Goal: Task Accomplishment & Management: Complete application form

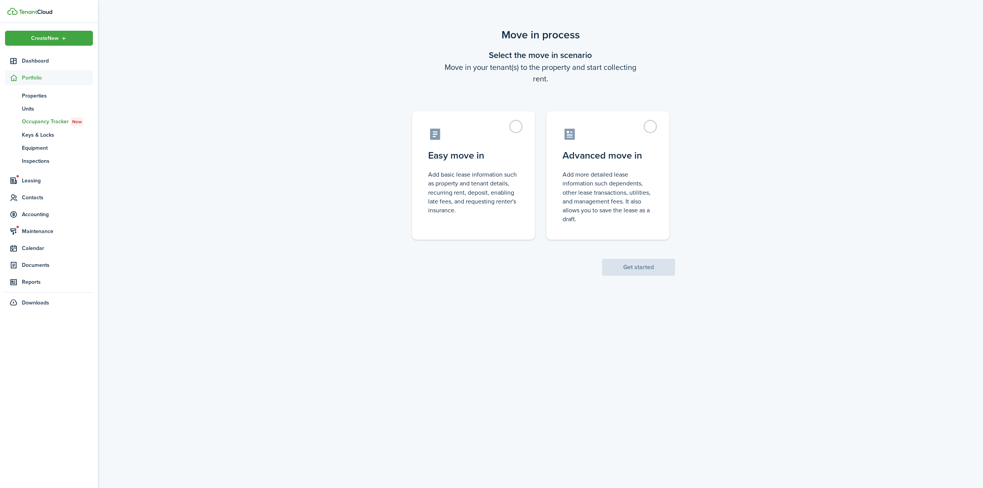
click at [631, 270] on span "Get started" at bounding box center [638, 267] width 73 height 8
click at [442, 170] on control-radio-card-description "Add basic lease information such as property and tenant details, recurring rent…" at bounding box center [473, 190] width 91 height 45
radio input "true"
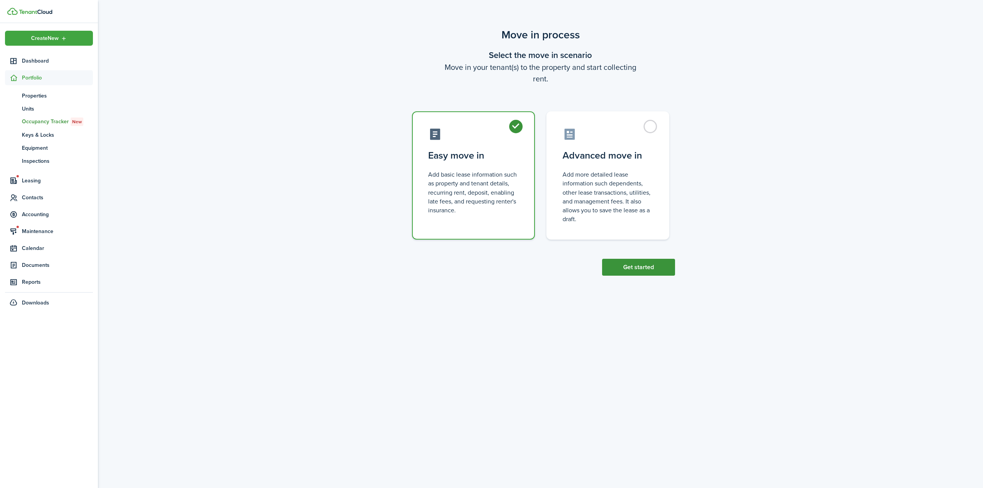
click at [605, 258] on scenario "Move in process Select the move in scenario Move in your tenant(s) to the prope…" at bounding box center [541, 151] width 284 height 249
click at [635, 266] on button "Get started" at bounding box center [638, 267] width 73 height 17
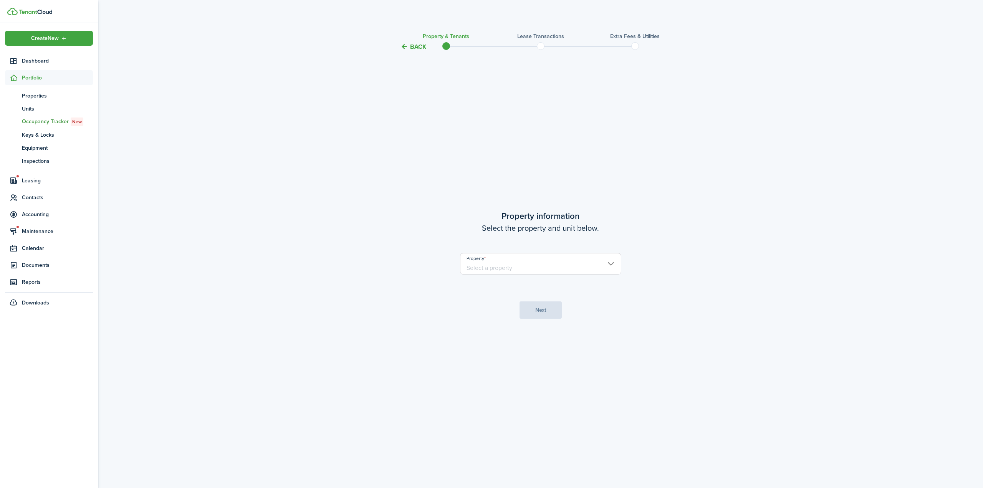
click at [493, 275] on property-select "Property" at bounding box center [540, 267] width 161 height 29
click at [497, 271] on input "Property" at bounding box center [540, 264] width 161 height 22
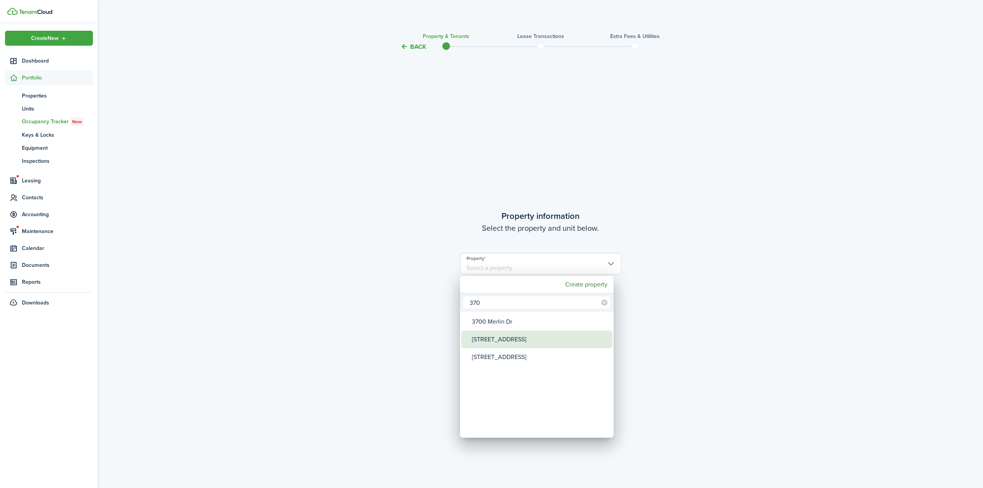
type input "370"
click at [520, 343] on div "[STREET_ADDRESS]" at bounding box center [540, 340] width 136 height 18
type input "[STREET_ADDRESS]"
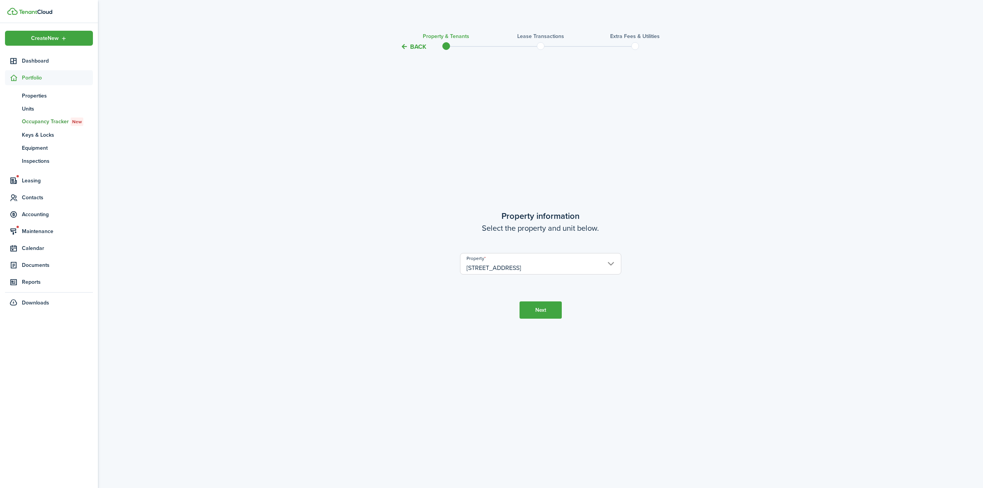
click at [558, 311] on button "Next" at bounding box center [541, 309] width 42 height 17
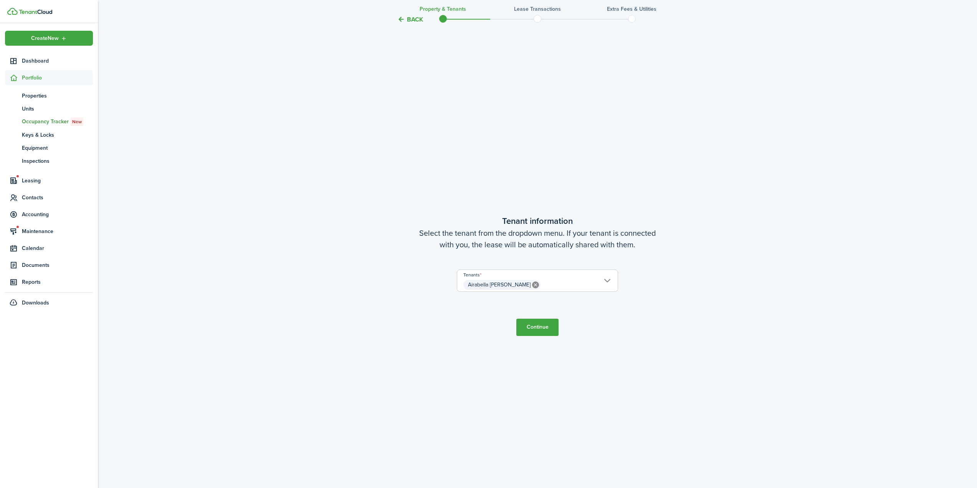
scroll to position [437, 0]
click at [542, 328] on button "Continue" at bounding box center [537, 326] width 42 height 17
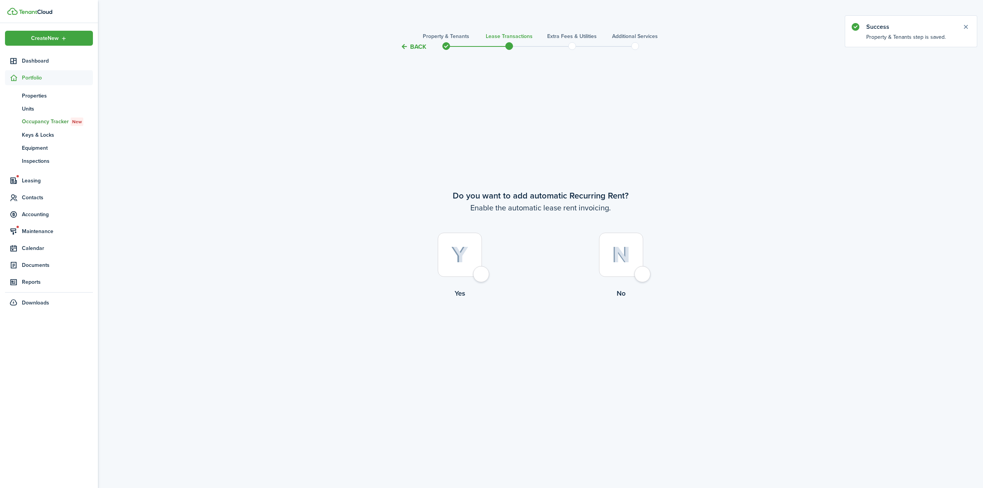
click at [497, 274] on label "Yes" at bounding box center [459, 268] width 161 height 70
radio input "true"
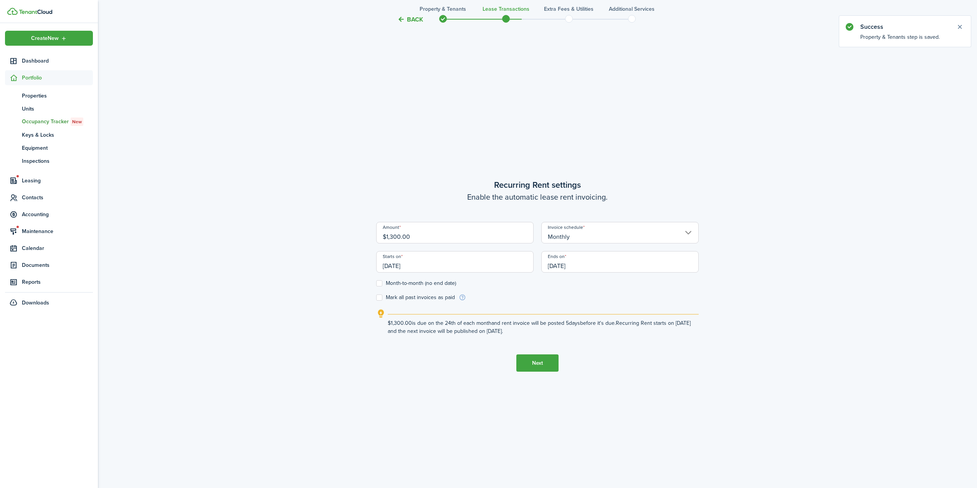
scroll to position [437, 0]
click at [454, 261] on input "[DATE]" at bounding box center [454, 261] width 157 height 22
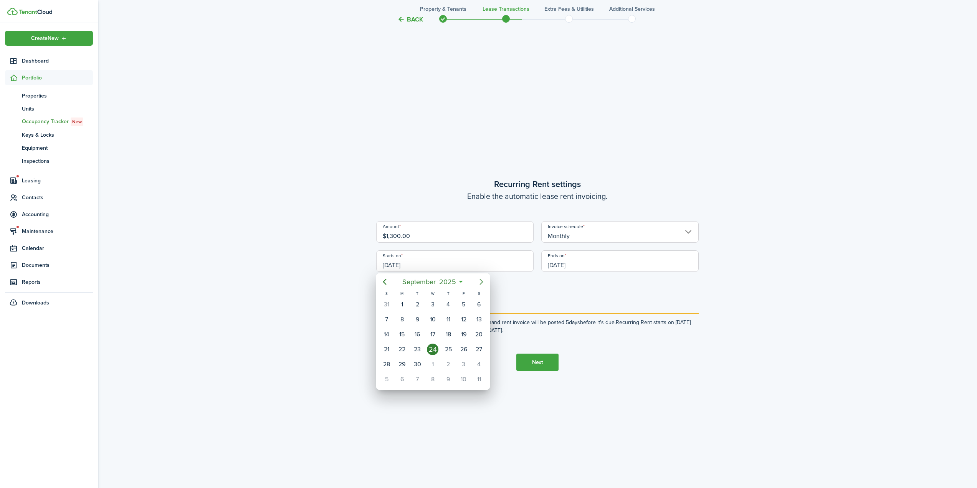
click at [482, 279] on icon "Next page" at bounding box center [481, 281] width 9 height 9
click at [479, 283] on icon "Next page" at bounding box center [481, 281] width 9 height 9
click at [485, 308] on div "[DATE]" at bounding box center [479, 304] width 15 height 15
type input "[DATE]"
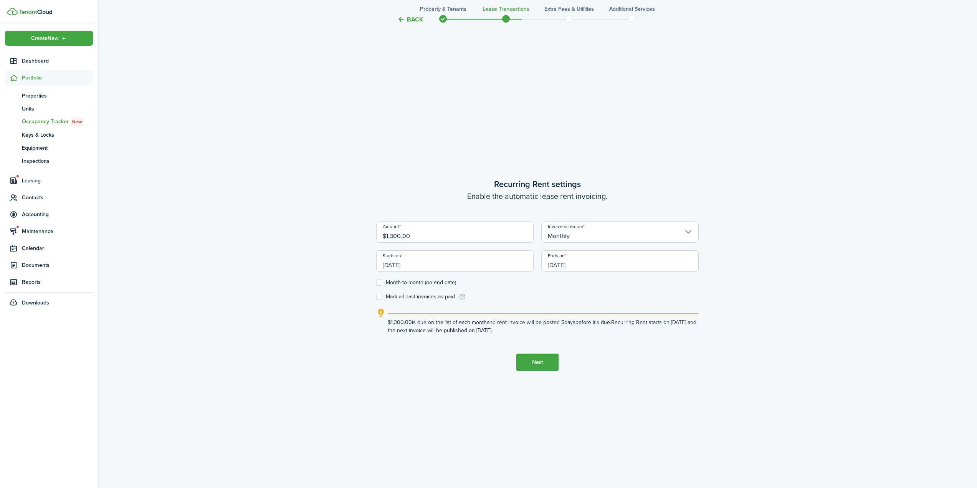
click at [596, 267] on input "[DATE]" at bounding box center [619, 261] width 157 height 22
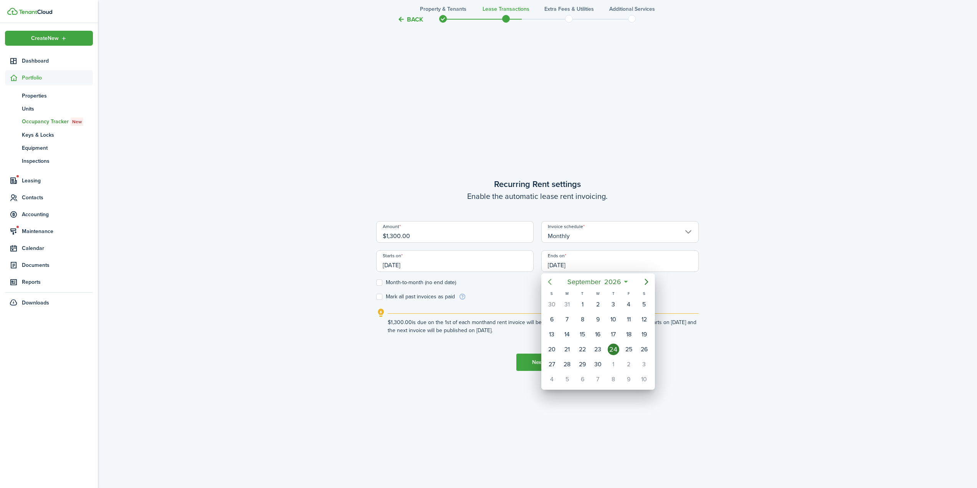
click at [551, 285] on icon "Previous page" at bounding box center [549, 281] width 9 height 9
click at [643, 282] on icon "Next page" at bounding box center [646, 281] width 9 height 9
click at [644, 365] on div "31" at bounding box center [645, 365] width 12 height 12
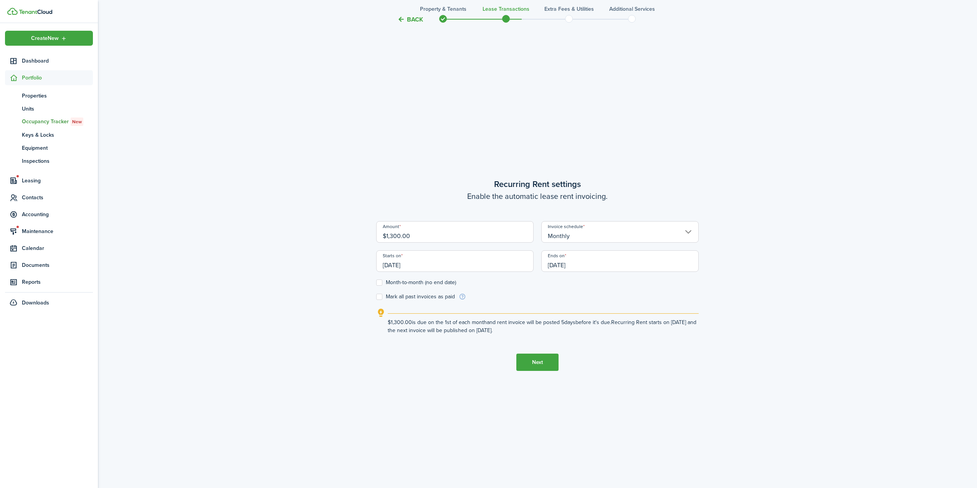
click at [541, 364] on button "Next" at bounding box center [537, 362] width 42 height 17
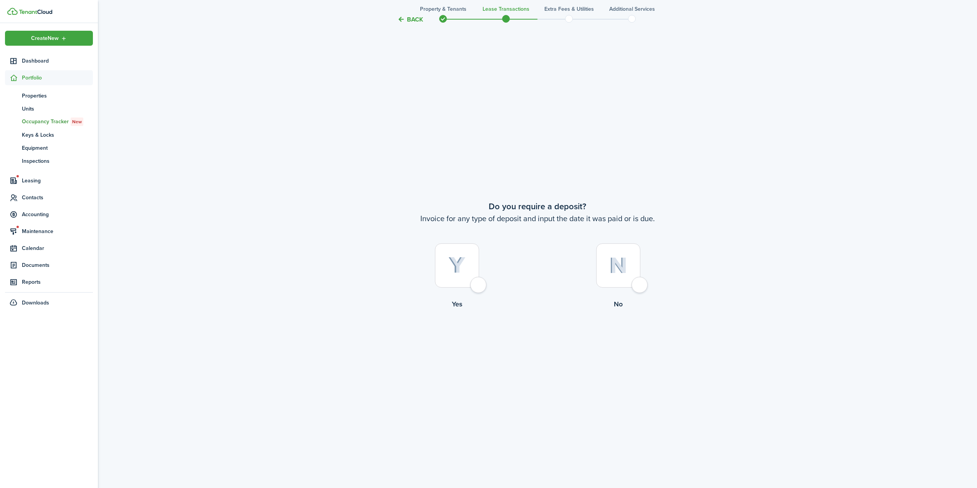
scroll to position [925, 0]
click at [569, 388] on tc-wizard-step "Do you require a deposit? Invoice for any type of deposit and input the date it…" at bounding box center [537, 274] width 323 height 488
drag, startPoint x: 437, startPoint y: 16, endPoint x: 433, endPoint y: 20, distance: 5.7
click at [437, 16] on tc-wizard-header "Back Property & Tenants Lease Transactions Extra fees & Utilities Additional Se…" at bounding box center [538, 17] width 334 height 35
click at [411, 20] on button "Back" at bounding box center [410, 19] width 26 height 8
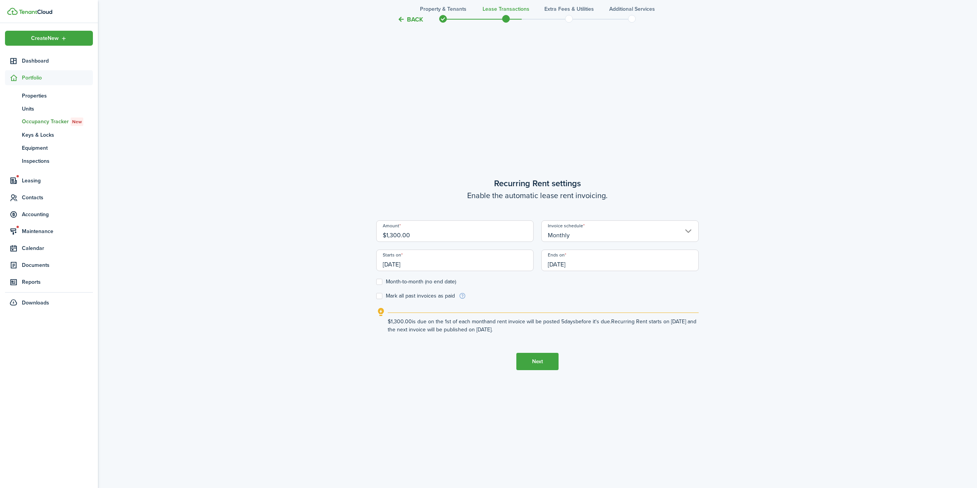
scroll to position [437, 0]
click at [584, 262] on input "[DATE]" at bounding box center [619, 261] width 157 height 22
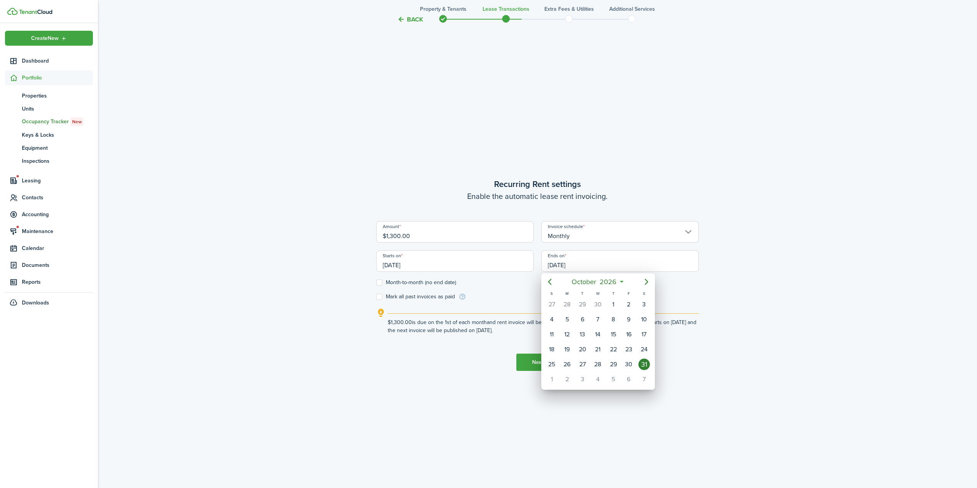
click at [477, 263] on div at bounding box center [489, 244] width 1100 height 611
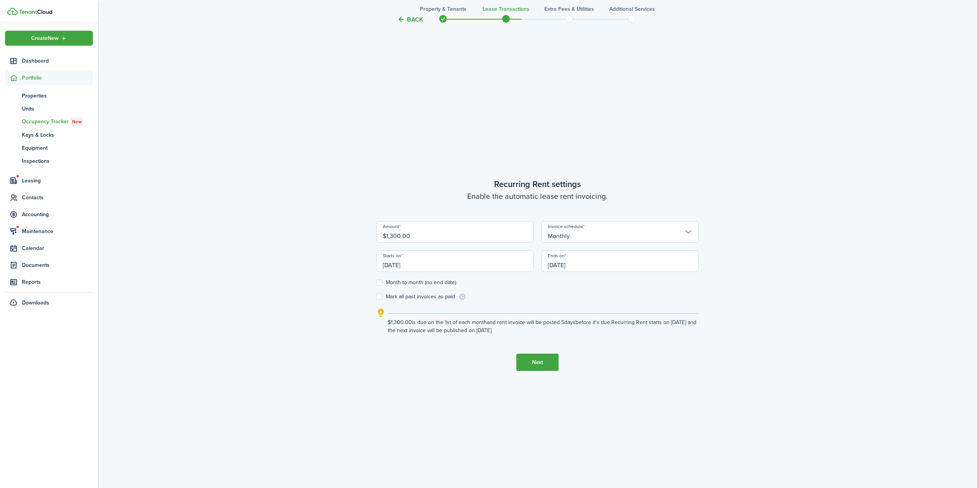
click at [580, 262] on input "[DATE]" at bounding box center [619, 261] width 157 height 22
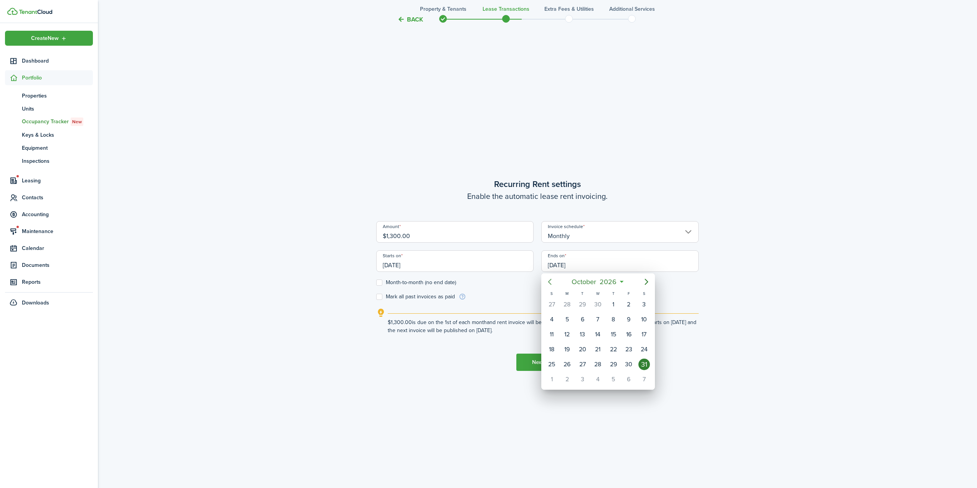
click at [545, 287] on mbsc-button "Previous page" at bounding box center [549, 281] width 15 height 15
click at [595, 367] on div "30" at bounding box center [598, 365] width 12 height 12
type input "[DATE]"
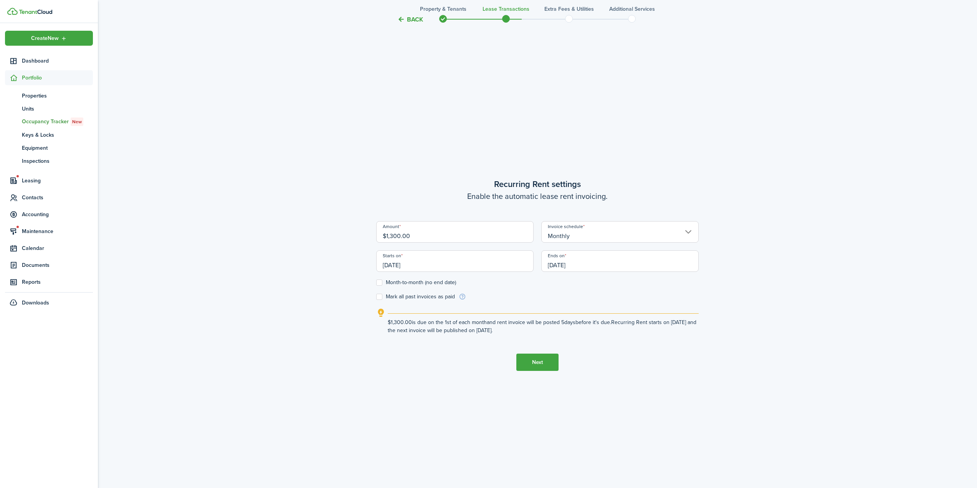
click at [525, 366] on button "Next" at bounding box center [537, 362] width 42 height 17
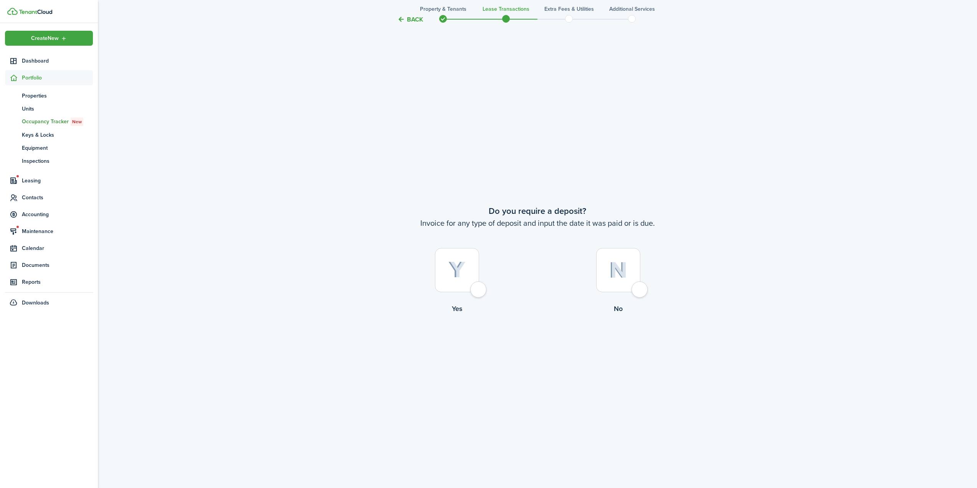
scroll to position [925, 0]
click at [468, 267] on div at bounding box center [457, 265] width 44 height 44
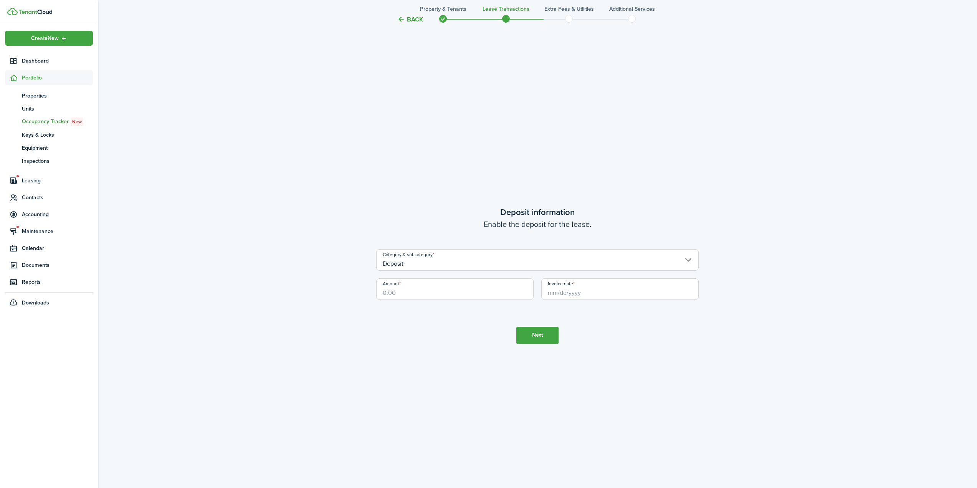
scroll to position [1413, 0]
click at [466, 290] on input "Amount" at bounding box center [454, 289] width 157 height 22
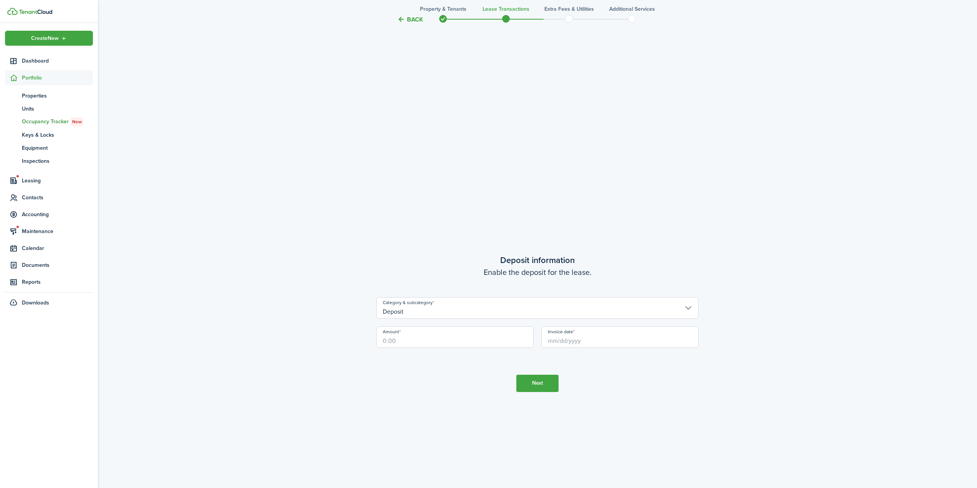
scroll to position [1259, 0]
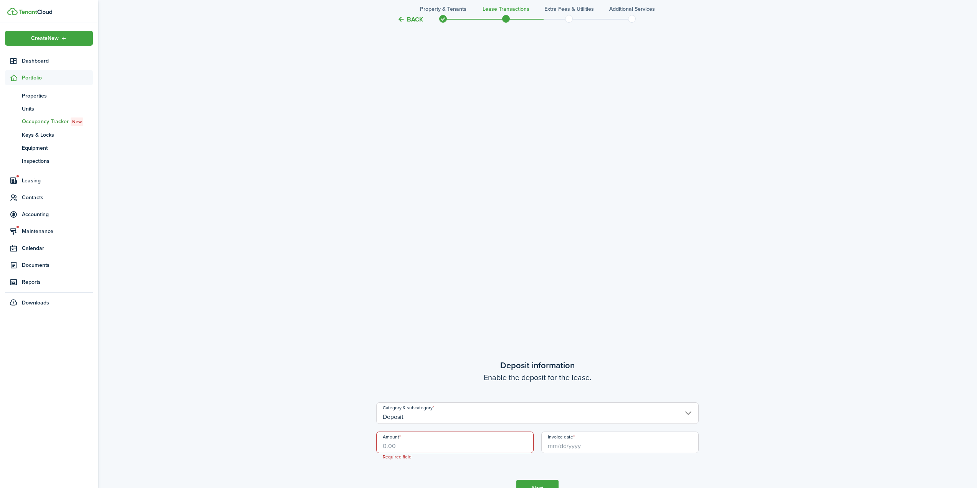
click at [564, 316] on tc-wizard-step "Deposit information Enable the deposit for the lease. Category & subcategory De…" at bounding box center [537, 428] width 323 height 488
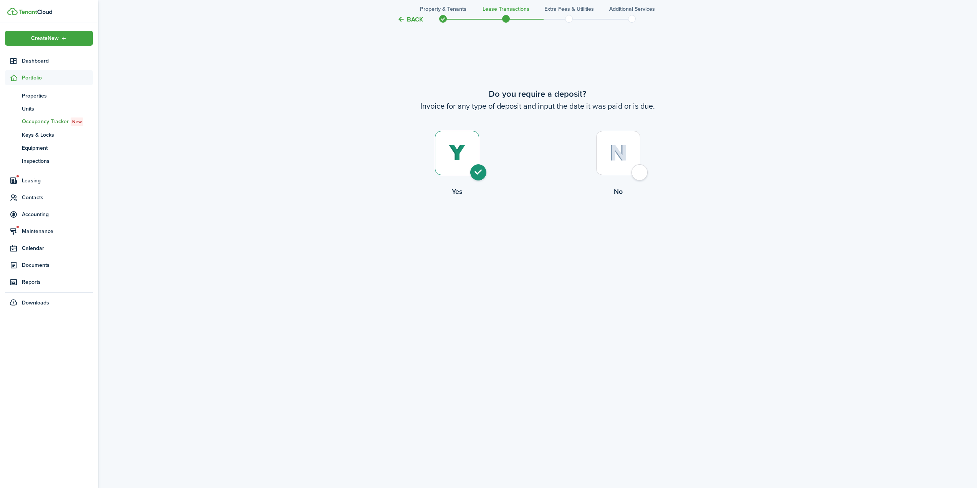
scroll to position [952, 0]
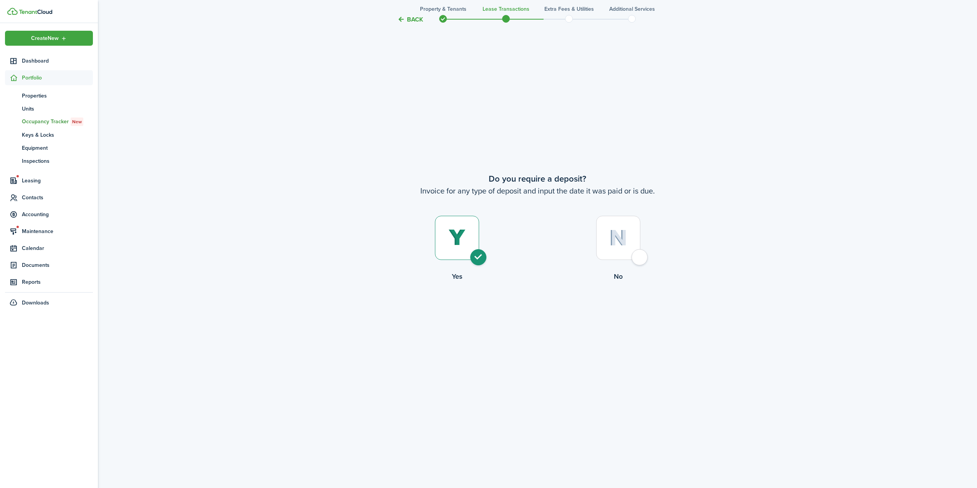
click at [634, 257] on div at bounding box center [618, 238] width 44 height 44
radio input "false"
radio input "true"
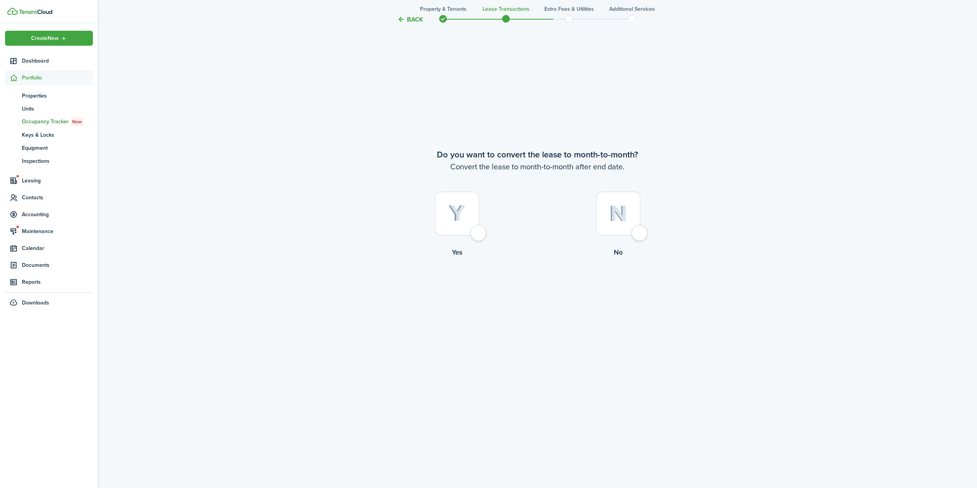
click at [634, 228] on div at bounding box center [618, 214] width 44 height 44
radio input "true"
click at [548, 279] on tc-wizard-step "Do you want to convert the lease to month-to-month? Convert the lease to month-…" at bounding box center [537, 223] width 323 height 488
click at [545, 283] on button "Continue" at bounding box center [537, 288] width 42 height 17
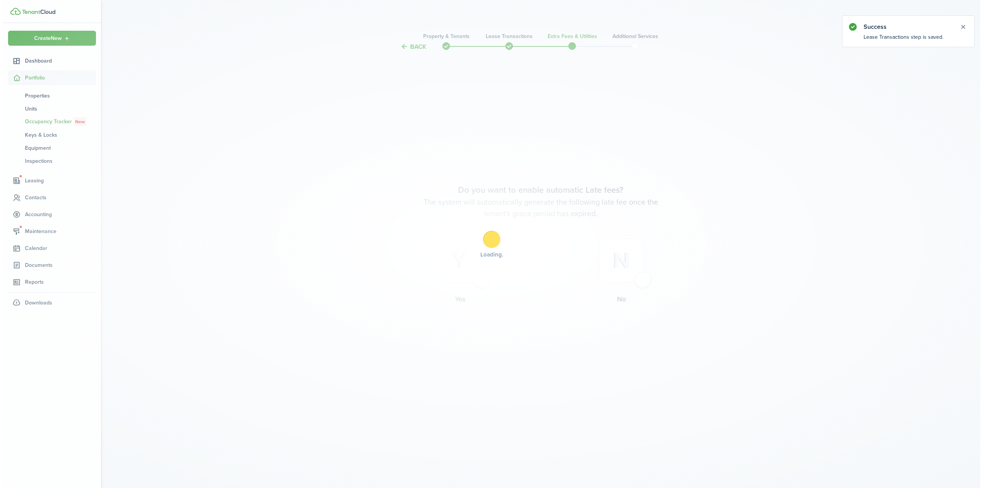
scroll to position [0, 0]
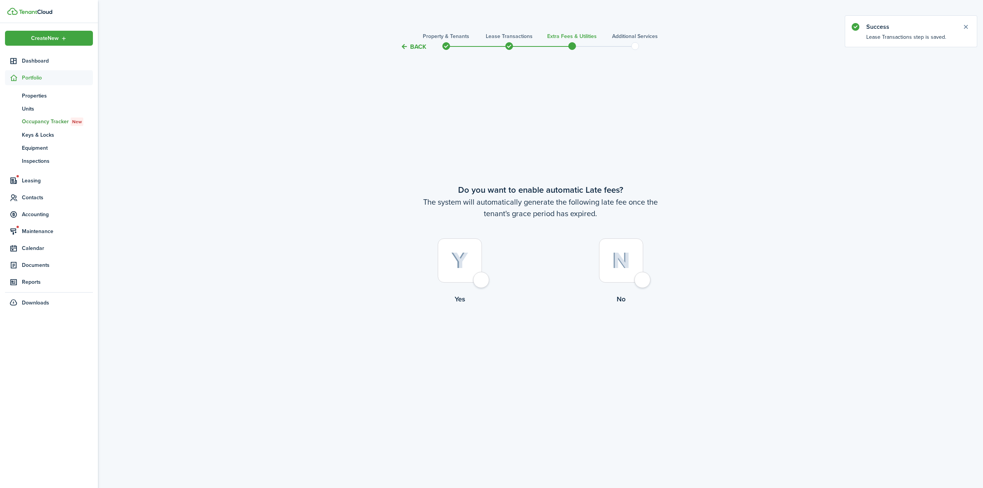
click at [459, 270] on div at bounding box center [460, 260] width 44 height 44
radio input "true"
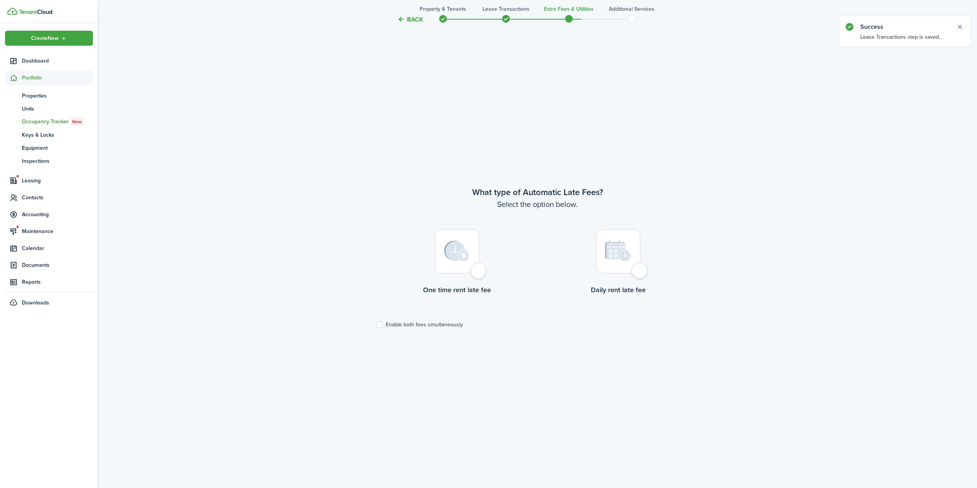
scroll to position [437, 0]
click at [435, 323] on label "Enable both fees simultaneously" at bounding box center [419, 324] width 87 height 6
click at [376, 324] on input "Enable both fees simultaneously" at bounding box center [376, 324] width 0 height 0
checkbox input "true"
click at [527, 354] on button "Next" at bounding box center [537, 354] width 42 height 17
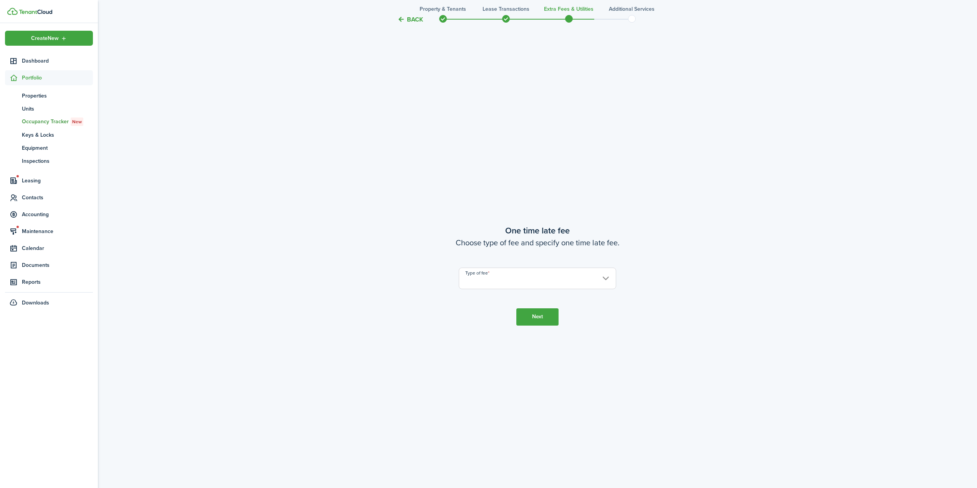
scroll to position [925, 0]
click at [480, 288] on input "Type of fee" at bounding box center [537, 278] width 157 height 22
click at [483, 283] on div at bounding box center [489, 244] width 1100 height 611
click at [488, 281] on input "Type of fee" at bounding box center [537, 278] width 157 height 22
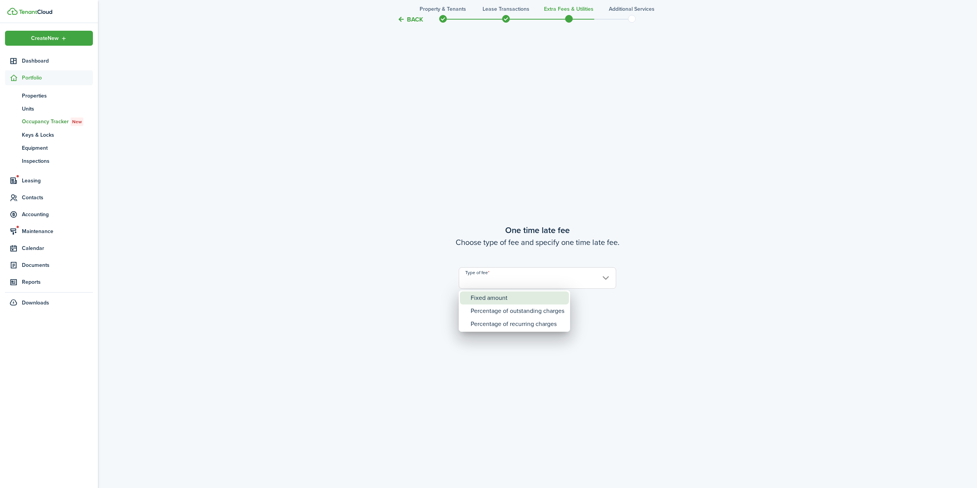
click at [487, 294] on div "Fixed amount" at bounding box center [518, 297] width 94 height 13
type input "Fixed amount"
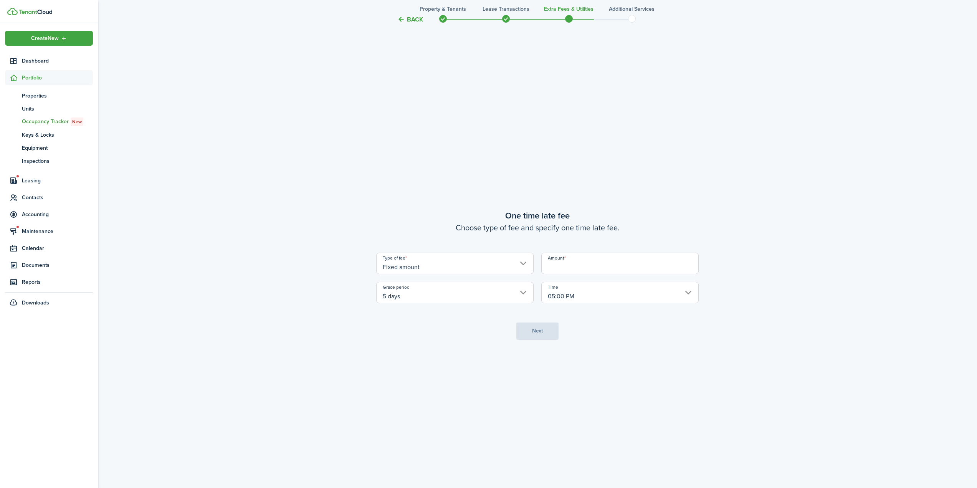
click at [561, 263] on input "Amount" at bounding box center [619, 264] width 157 height 22
type input "$75.00"
drag, startPoint x: 503, startPoint y: 325, endPoint x: 548, endPoint y: 325, distance: 44.5
click at [506, 325] on tc-wizard-step "One time late fee Choose type of fee and specify one time late fee. Type of fee…" at bounding box center [537, 274] width 323 height 488
click at [548, 325] on button "Next" at bounding box center [537, 331] width 42 height 17
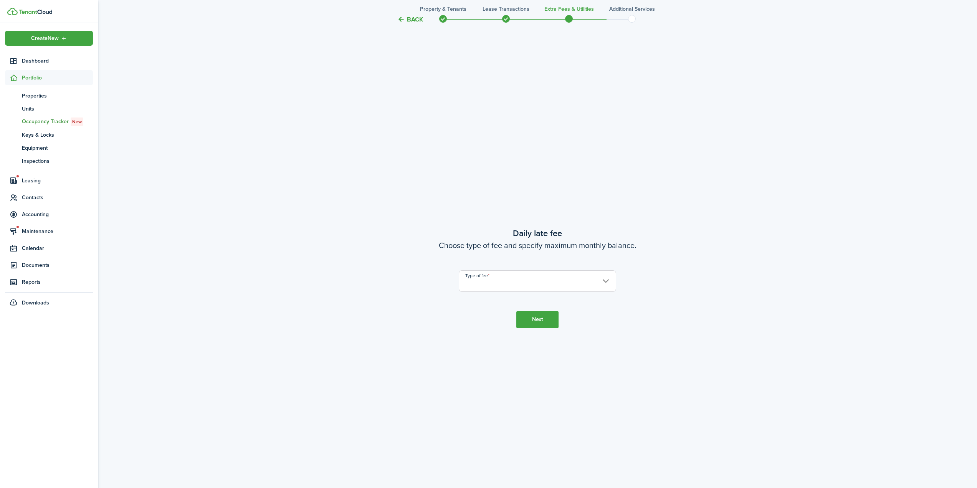
scroll to position [1413, 0]
click at [500, 290] on tc-wizard-step "Daily late fee Choose type of fee and specify maximum monthly balance. Type of …" at bounding box center [537, 274] width 323 height 488
click at [504, 287] on input "Type of fee" at bounding box center [537, 278] width 157 height 22
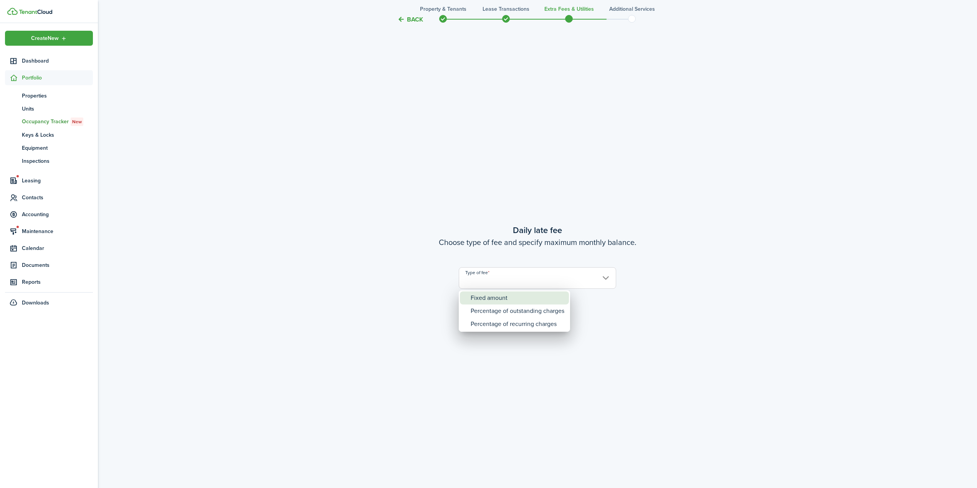
click at [504, 300] on div "Fixed amount" at bounding box center [518, 297] width 94 height 13
type input "Fixed amount"
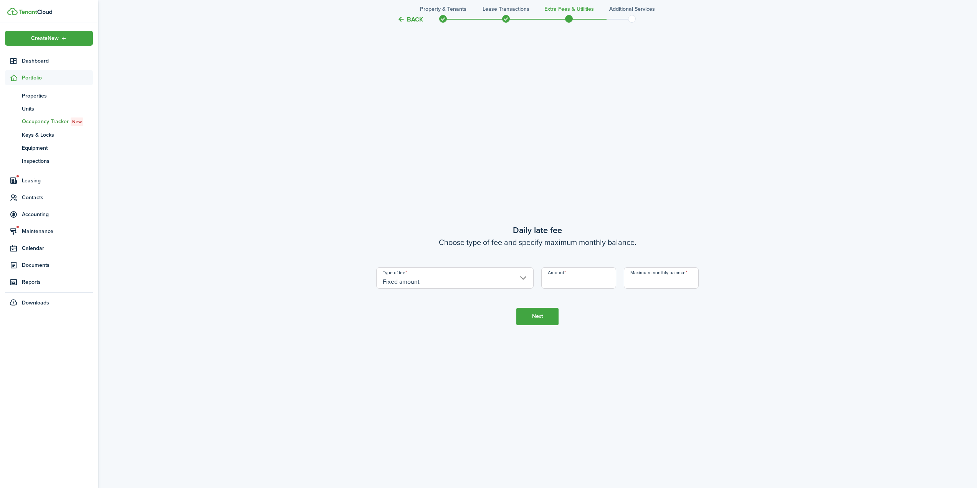
click at [568, 278] on input "Amount" at bounding box center [578, 278] width 75 height 22
type input "$20.00"
click at [666, 290] on tc-wizard-step "Daily late fee Choose type of fee and specify maximum monthly balance. Type of …" at bounding box center [537, 274] width 323 height 488
click at [664, 281] on input "Maximum monthly balance" at bounding box center [661, 278] width 75 height 22
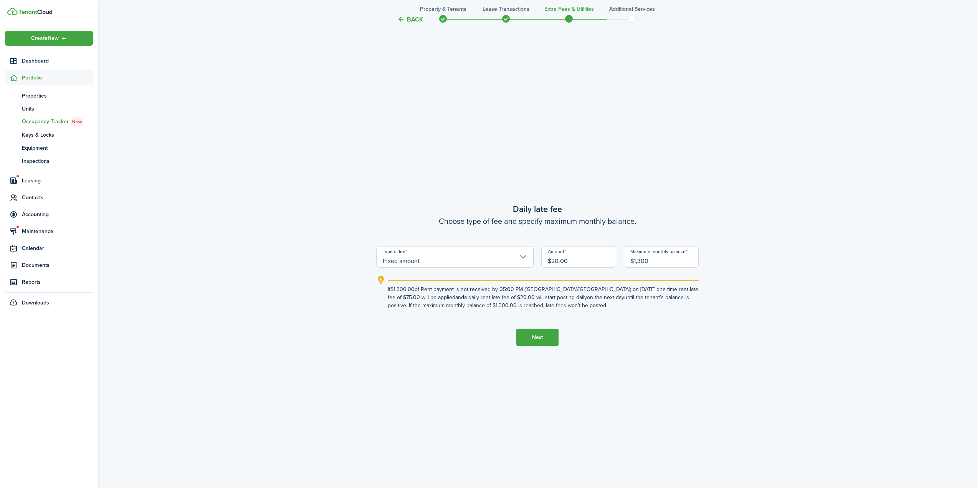
type input "$1,300.00"
click at [523, 344] on button "Next" at bounding box center [537, 337] width 42 height 17
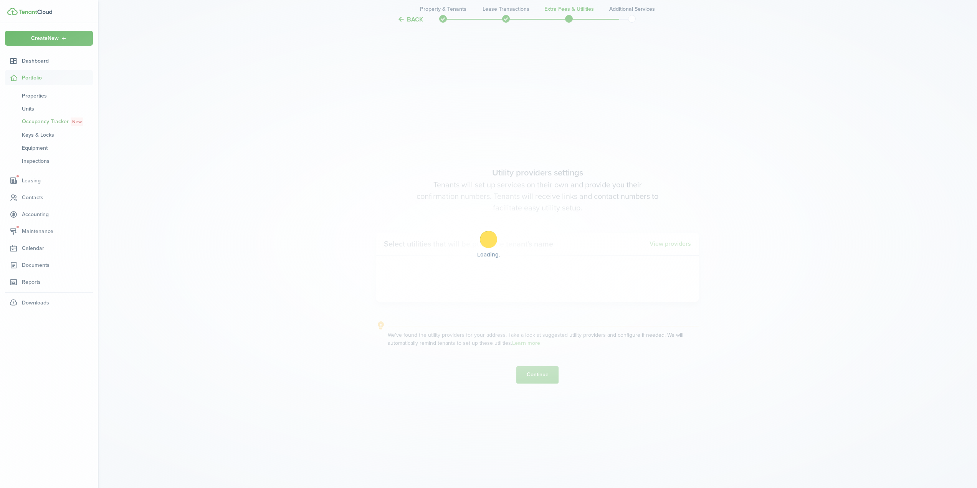
scroll to position [1901, 0]
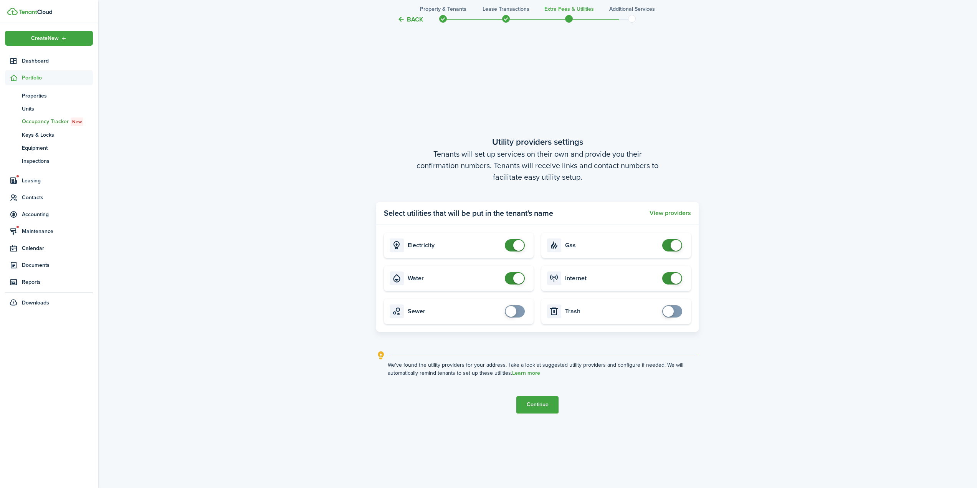
click at [535, 401] on button "Continue" at bounding box center [537, 404] width 42 height 17
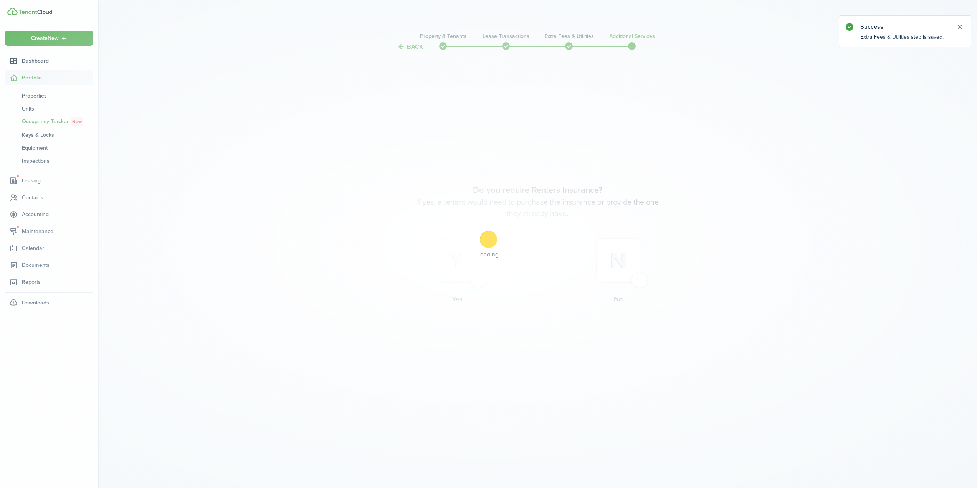
scroll to position [0, 0]
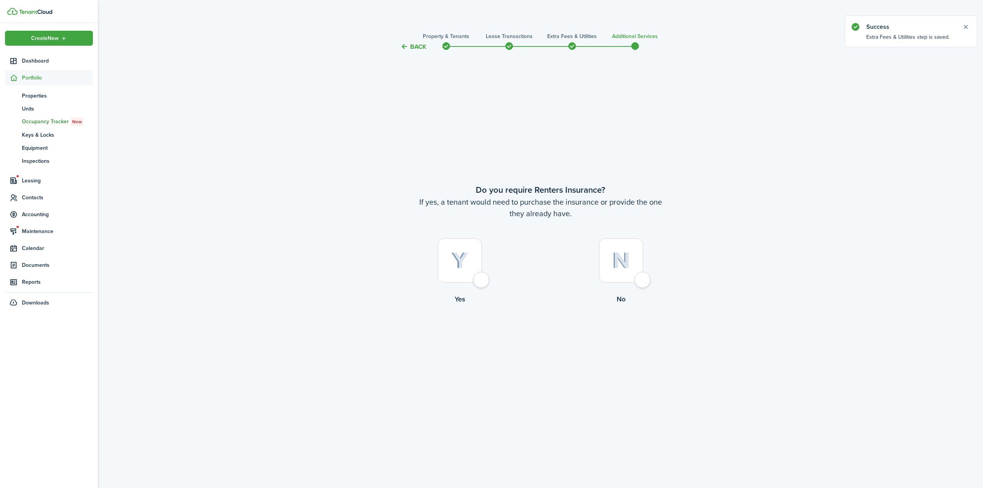
drag, startPoint x: 641, startPoint y: 286, endPoint x: 647, endPoint y: 287, distance: 6.3
click at [641, 283] on div at bounding box center [621, 260] width 44 height 44
radio input "true"
click at [544, 331] on button "Complete move in" at bounding box center [540, 336] width 56 height 17
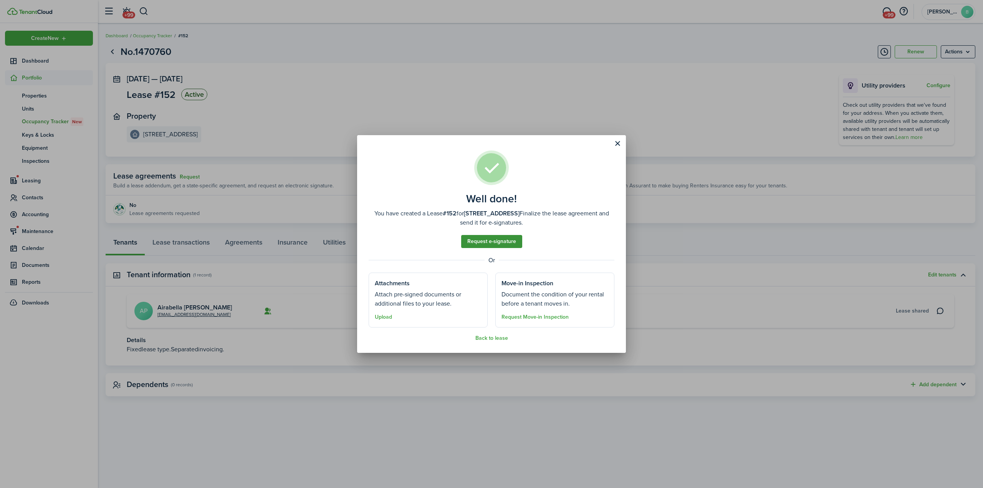
click at [503, 242] on link "Request e-signature" at bounding box center [491, 241] width 61 height 13
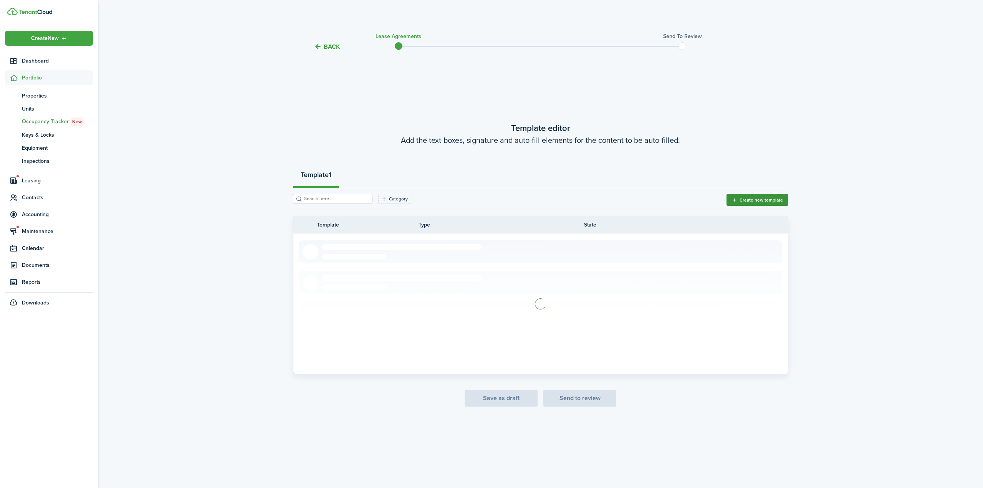
click at [762, 221] on tr "Template Type State" at bounding box center [540, 225] width 495 height 8
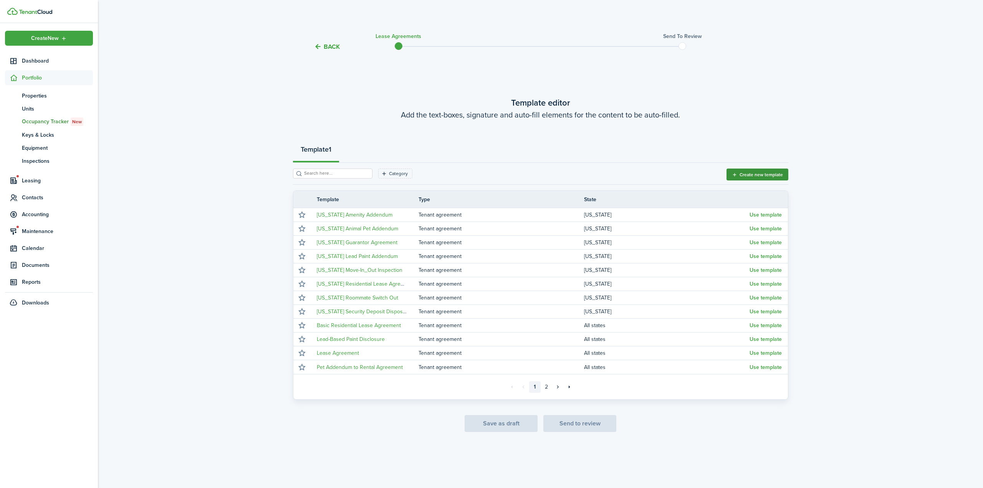
click at [764, 173] on button "Create new template" at bounding box center [758, 175] width 62 height 12
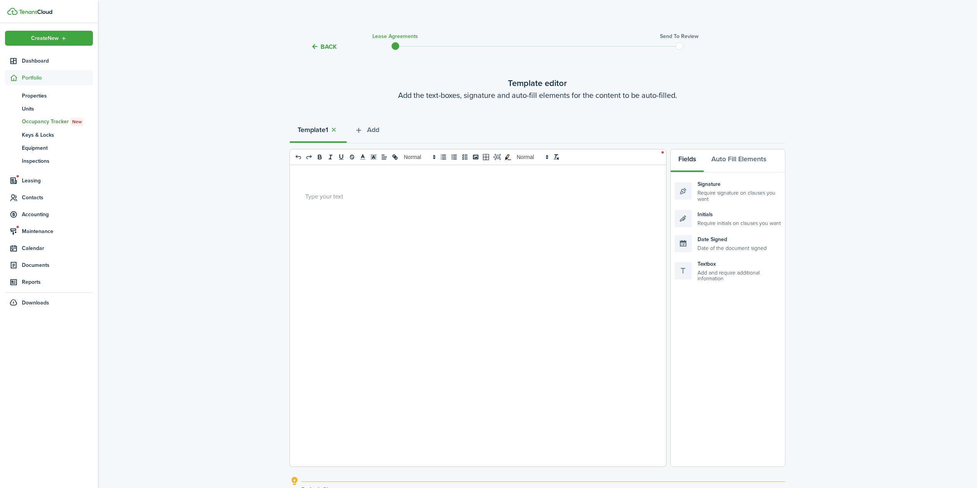
click at [442, 252] on div at bounding box center [475, 315] width 371 height 301
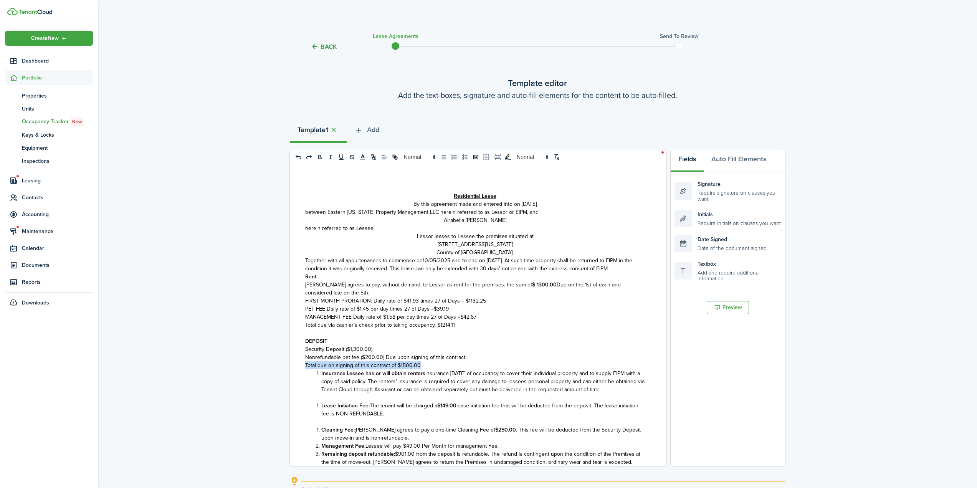
drag, startPoint x: 421, startPoint y: 364, endPoint x: 297, endPoint y: 364, distance: 124.0
click at [297, 364] on div "Residential Lease By this agreement made and entered into on [DATE] between Eas…" at bounding box center [475, 315] width 371 height 301
click at [395, 127] on div "Template 1 Add" at bounding box center [537, 131] width 495 height 23
click at [398, 368] on p "Deposit to be paid in 4 payments:" at bounding box center [475, 365] width 340 height 8
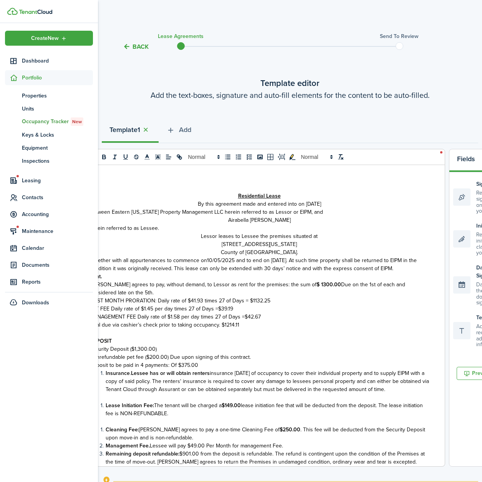
click at [197, 357] on span "Nonrefundable pet fee ($200.00) Due upon signing of this contract." at bounding box center [169, 357] width 161 height 8
click at [272, 367] on p "Deposit to be paid in 4 payments: Of $375.00" at bounding box center [259, 365] width 340 height 8
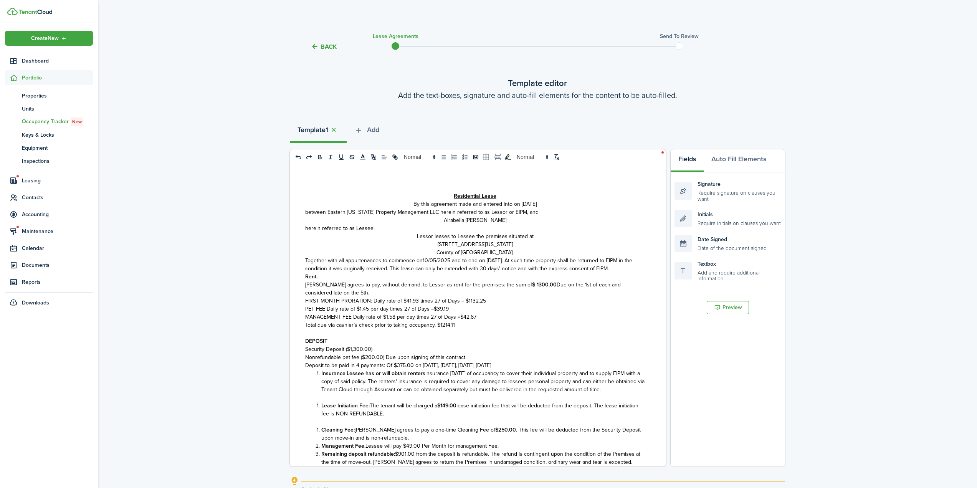
click at [537, 363] on p "Deposit to be paid in 4 payments: Of $375.00 on [DATE], [DATE], [DATE], [DATE]" at bounding box center [475, 365] width 340 height 8
click at [301, 228] on div "Residential Lease By this agreement made and entered into on [DATE] between Eas…" at bounding box center [475, 315] width 371 height 301
click at [304, 205] on div "Residential Lease By this agreement made and entered into on [DATE] between Eas…" at bounding box center [475, 315] width 371 height 301
click at [306, 210] on span "between Eastern [US_STATE] Property Management LLC herein referred to as Lessor…" at bounding box center [421, 212] width 233 height 8
click at [423, 334] on p at bounding box center [475, 333] width 340 height 8
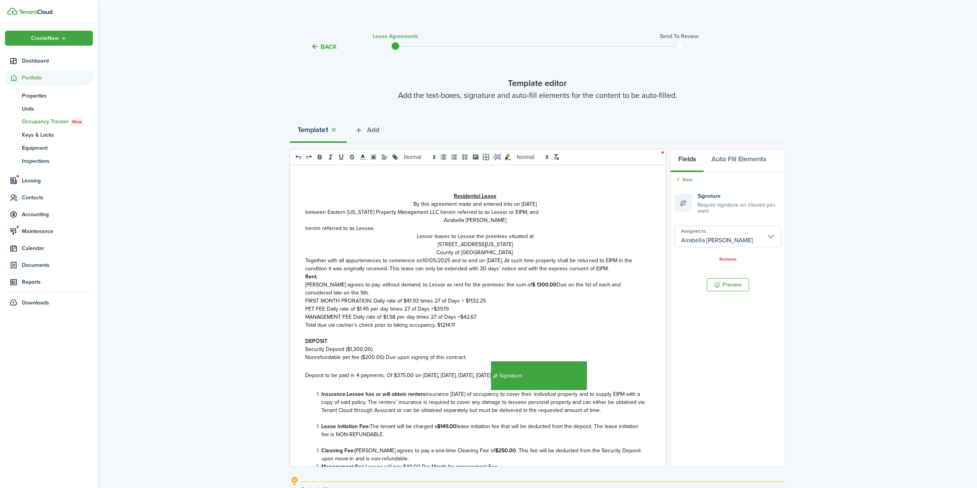
click at [690, 175] on div "Back Signature Require signature on clauses you want Assigned to Airabella [PER…" at bounding box center [728, 219] width 114 height 94
click at [688, 178] on link "Back" at bounding box center [684, 179] width 18 height 7
click at [685, 183] on link "Back" at bounding box center [684, 179] width 18 height 7
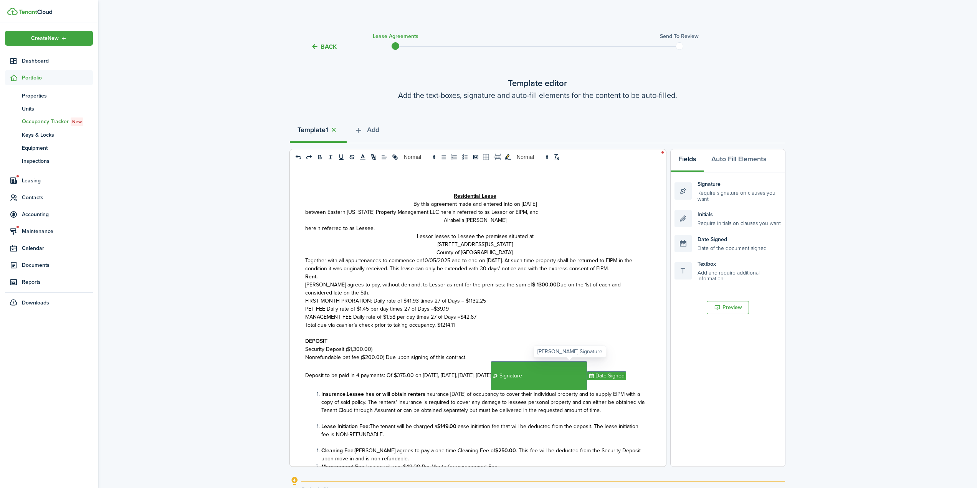
click at [582, 372] on span "Signature" at bounding box center [539, 375] width 96 height 29
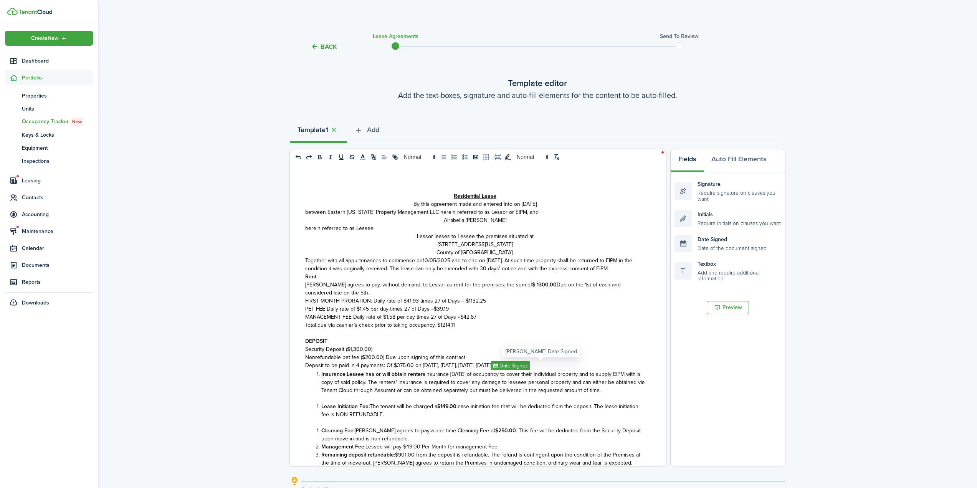
click at [530, 366] on span "Date Signed" at bounding box center [510, 365] width 39 height 9
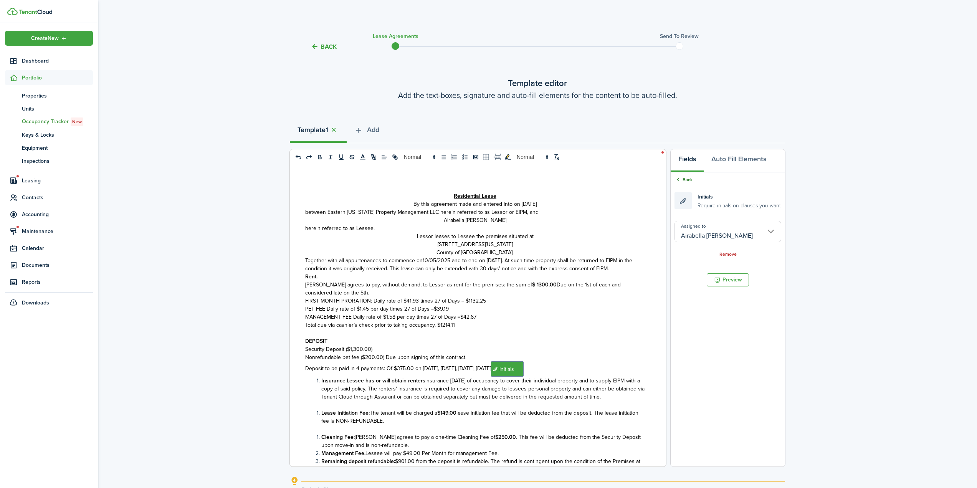
click at [690, 182] on link "Back" at bounding box center [684, 179] width 18 height 7
click at [687, 181] on link "Back" at bounding box center [684, 179] width 18 height 7
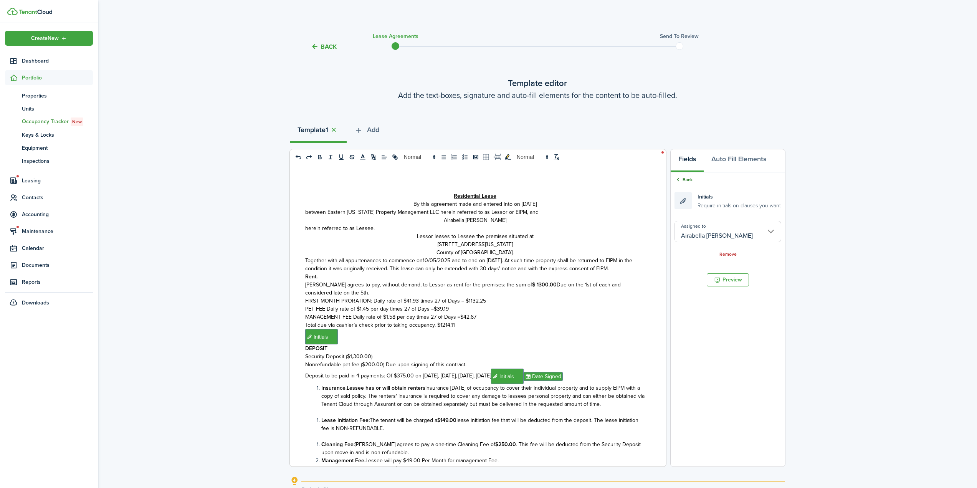
click at [690, 179] on link "Back" at bounding box center [684, 179] width 18 height 7
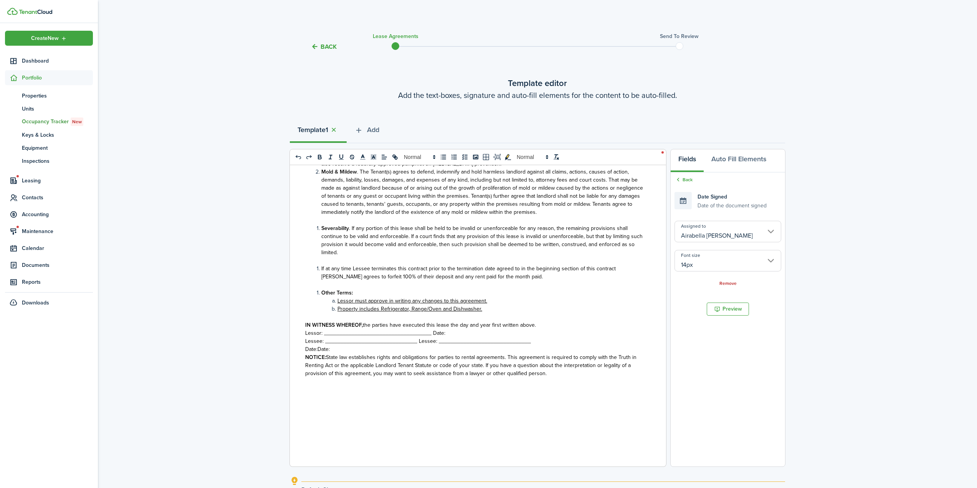
scroll to position [1498, 0]
click at [683, 181] on link "Back" at bounding box center [684, 179] width 18 height 7
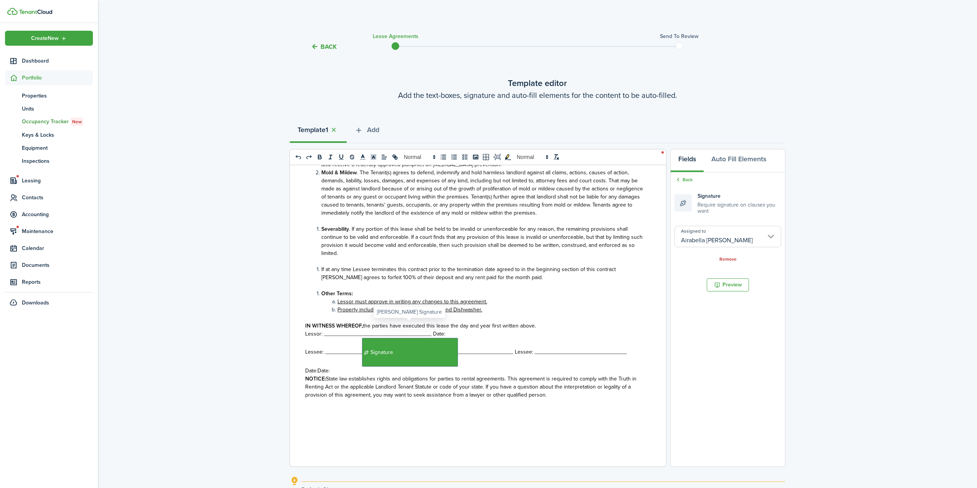
drag, startPoint x: 443, startPoint y: 329, endPoint x: 456, endPoint y: 331, distance: 12.8
click at [444, 338] on span "Signature" at bounding box center [410, 352] width 96 height 29
click at [473, 348] on span "Lessee: ____________﻿ Signature ﻿__________________ Lessee: ___________________…" at bounding box center [466, 352] width 322 height 8
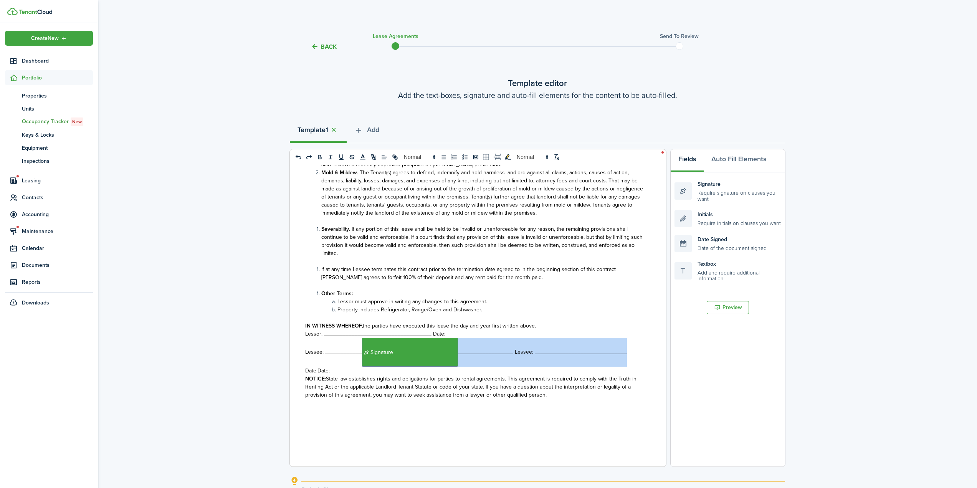
click at [473, 348] on span "Lessee: ____________﻿ Signature ﻿__________________ Lessee: ___________________…" at bounding box center [466, 352] width 322 height 8
click at [479, 348] on span "Lessee: ____________﻿ Signature ﻿__________________ Lessee: ___________________…" at bounding box center [466, 352] width 322 height 8
click at [487, 348] on span "Lessee: ____________﻿ Signature ﻿__________________ Lessee: ___________________…" at bounding box center [466, 352] width 322 height 8
drag, startPoint x: 515, startPoint y: 341, endPoint x: 450, endPoint y: 341, distance: 65.3
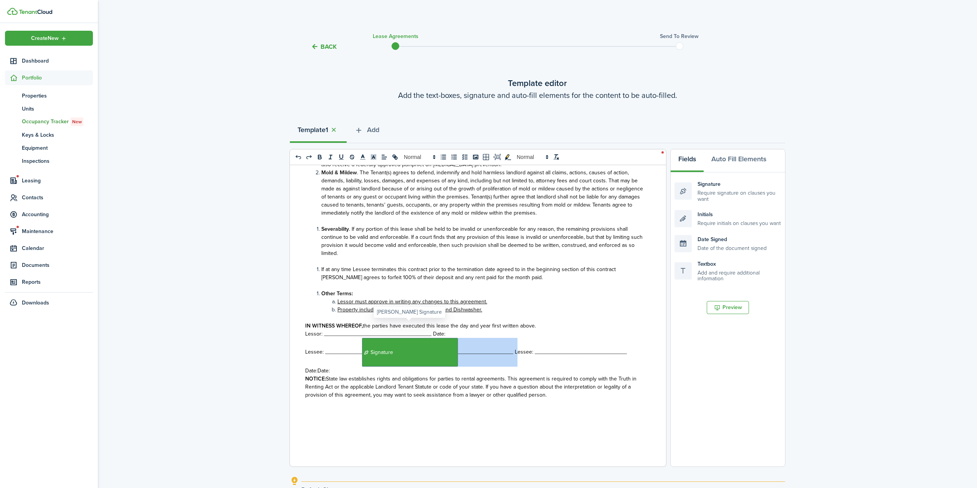
click at [450, 341] on p "Lessee: ____________﻿ Signature ﻿__________________ Lessee: ___________________…" at bounding box center [475, 352] width 340 height 29
drag, startPoint x: 448, startPoint y: 321, endPoint x: 464, endPoint y: 330, distance: 18.6
click at [450, 320] on div "Residential Lease By this agreement made and entered into on [DATE] between Eas…" at bounding box center [475, 315] width 371 height 301
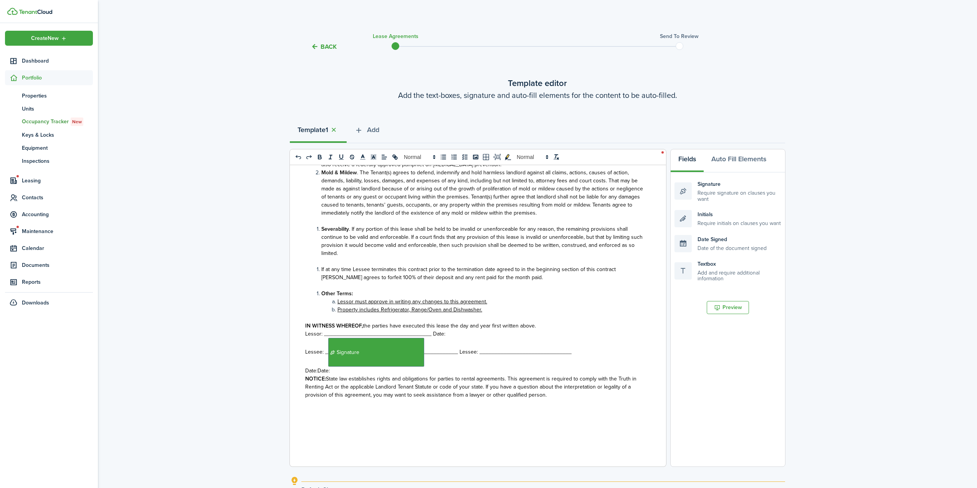
drag, startPoint x: 291, startPoint y: 286, endPoint x: 322, endPoint y: 289, distance: 30.9
click at [294, 286] on div "Back Lease Agreements Send to review Template editor Add the text-boxes, signat…" at bounding box center [537, 301] width 879 height 549
click at [456, 338] on p "Lessee: _﻿ Signature ﻿_________﻿﻿__﻿﻿ Lessee: ______________________________" at bounding box center [475, 352] width 340 height 29
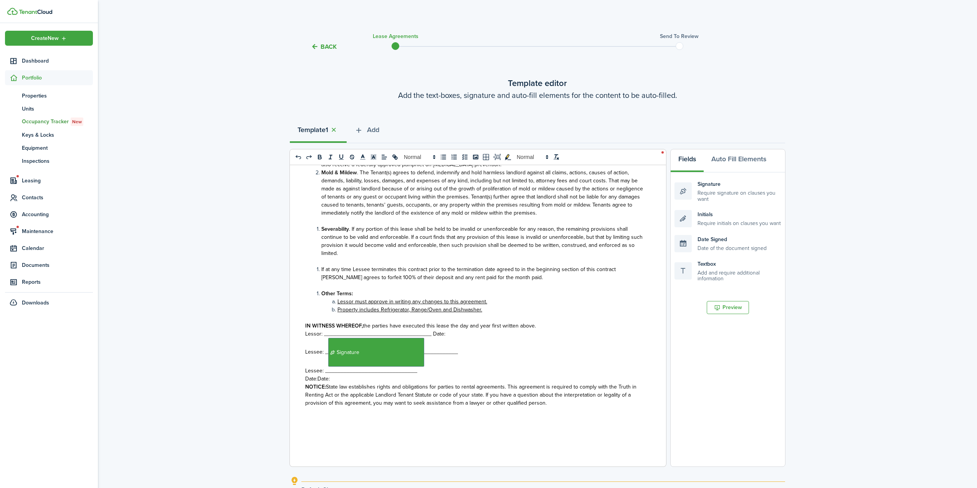
click at [469, 338] on p "Lessee: _﻿ Signature ﻿_________﻿﻿__﻿" at bounding box center [475, 352] width 340 height 29
drag, startPoint x: 463, startPoint y: 333, endPoint x: 427, endPoint y: 336, distance: 36.2
click at [427, 338] on p "Lessee: _﻿ Signature ﻿_________﻿﻿__﻿" at bounding box center [475, 352] width 340 height 29
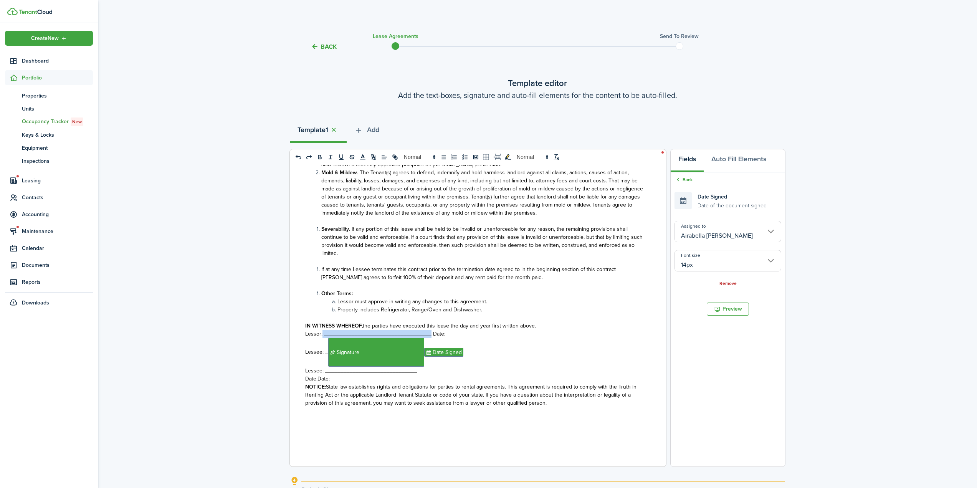
drag, startPoint x: 429, startPoint y: 318, endPoint x: 322, endPoint y: 318, distance: 107.1
click at [322, 330] on span "Lessor: ___________________________________ Date:" at bounding box center [375, 334] width 140 height 8
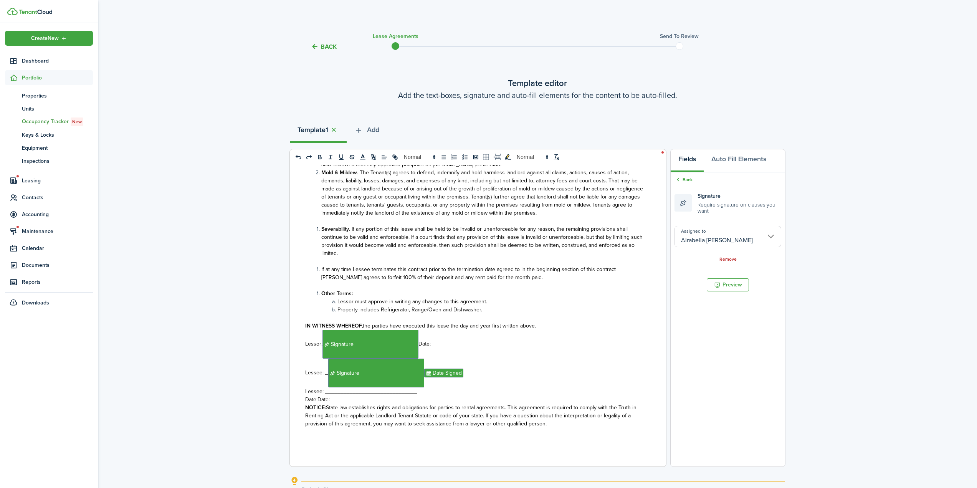
click at [692, 240] on input "Airabella [PERSON_NAME]" at bounding box center [728, 237] width 107 height 22
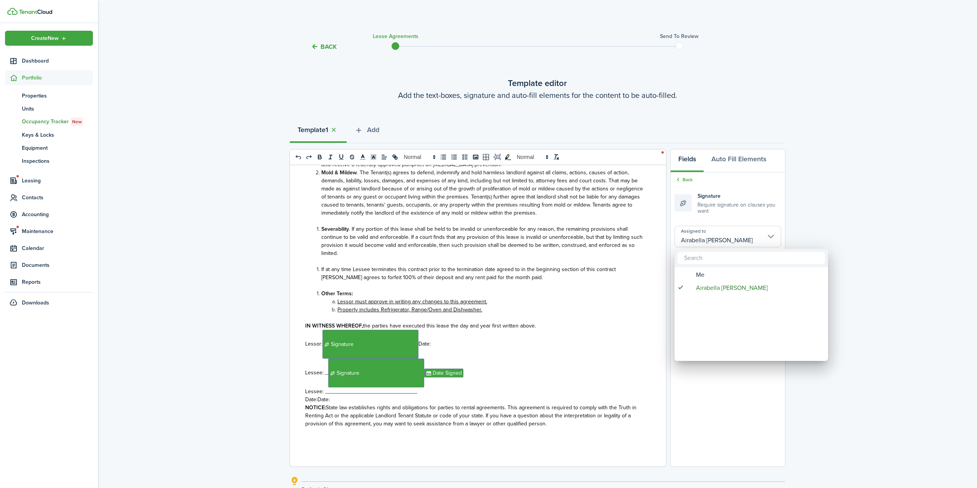
click at [692, 267] on mbsc-wheel "Me Airabella [PERSON_NAME]" at bounding box center [752, 314] width 154 height 94
click at [690, 273] on span "Assigned to" at bounding box center [690, 275] width 6 height 6
type input "Me"
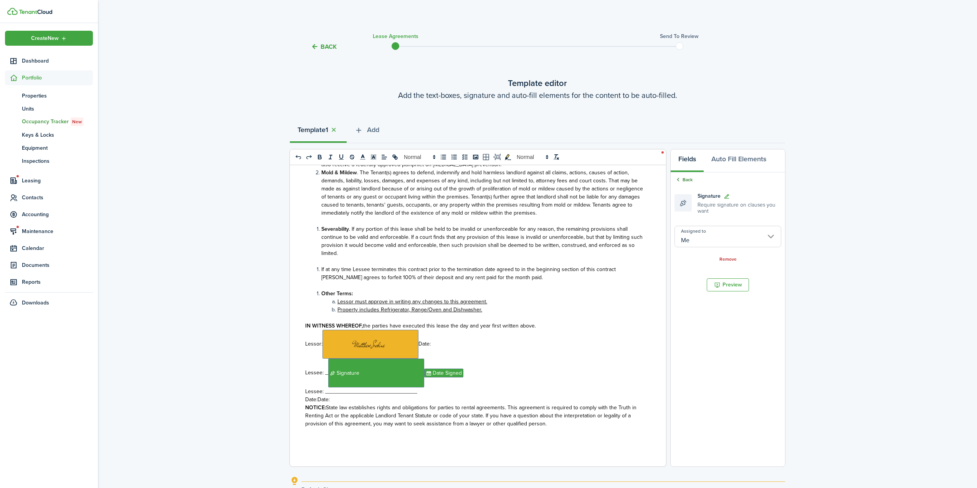
click at [693, 181] on link "Back" at bounding box center [684, 179] width 18 height 7
click at [706, 232] on input "Airabella [PERSON_NAME]" at bounding box center [728, 232] width 107 height 22
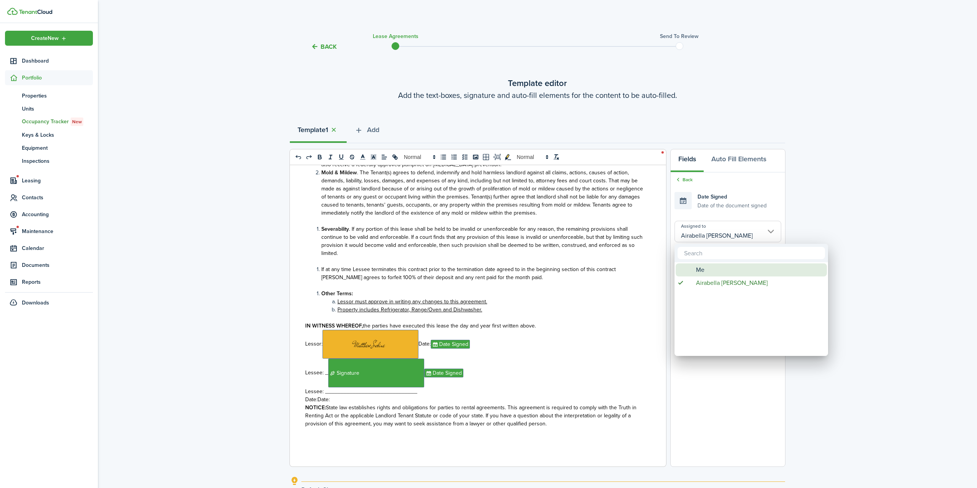
click at [700, 267] on span "Me" at bounding box center [700, 269] width 8 height 13
type input "Me"
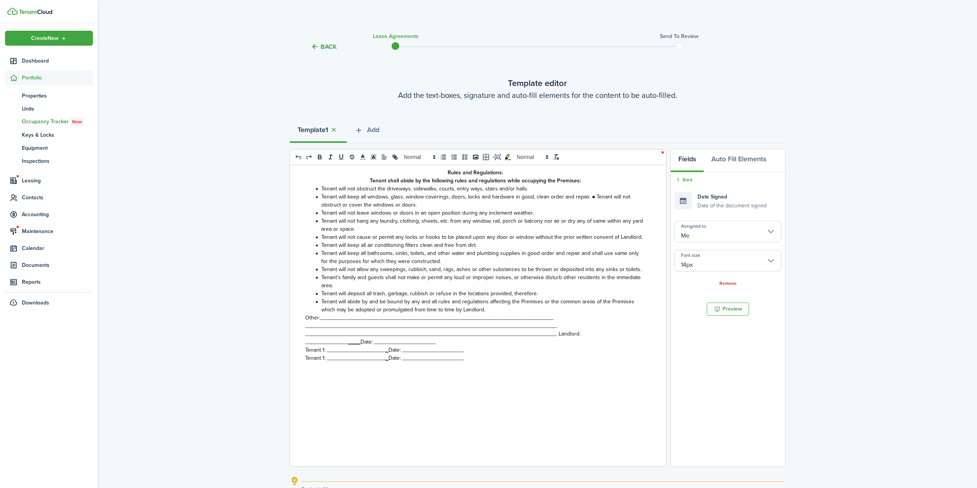
scroll to position [1882, 0]
click at [297, 327] on div "Residential Lease By this agreement made and entered into on [DATE] between Eas…" at bounding box center [475, 315] width 371 height 301
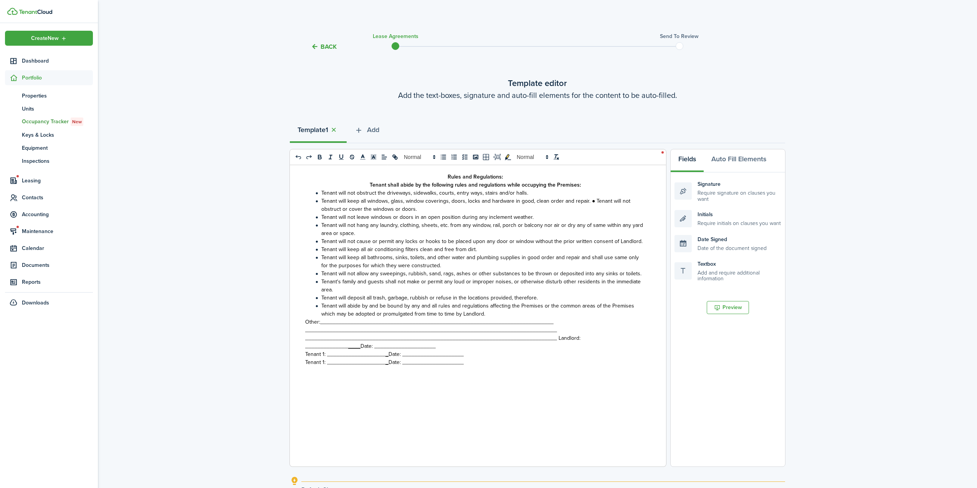
click at [302, 337] on div "Residential Lease By this agreement made and entered into on [DATE] between Eas…" at bounding box center [475, 315] width 371 height 301
drag, startPoint x: 555, startPoint y: 323, endPoint x: 564, endPoint y: 327, distance: 9.8
click at [556, 334] on span "_______________________________________________________________________________…" at bounding box center [442, 338] width 275 height 8
click at [344, 366] on span "______________" at bounding box center [326, 370] width 43 height 8
drag, startPoint x: 361, startPoint y: 355, endPoint x: 278, endPoint y: 358, distance: 82.2
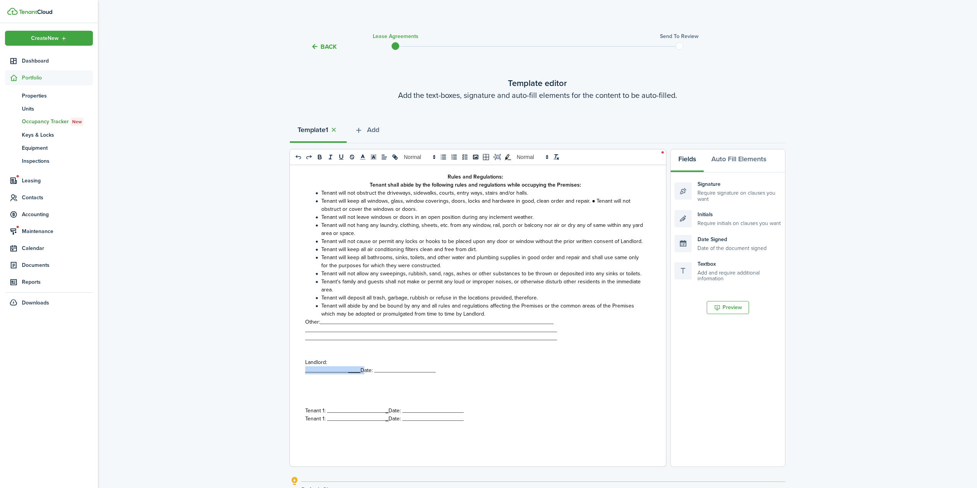
click at [278, 358] on div "Back Lease Agreements Send to review Template editor Add the text-boxes, signat…" at bounding box center [537, 301] width 879 height 549
drag, startPoint x: 356, startPoint y: 345, endPoint x: 367, endPoint y: 351, distance: 12.1
click at [367, 351] on div "Residential Lease By this agreement made and entered into on [DATE] between Eas…" at bounding box center [475, 315] width 371 height 301
click at [455, 374] on p at bounding box center [475, 378] width 340 height 8
drag, startPoint x: 404, startPoint y: 347, endPoint x: 343, endPoint y: 348, distance: 60.3
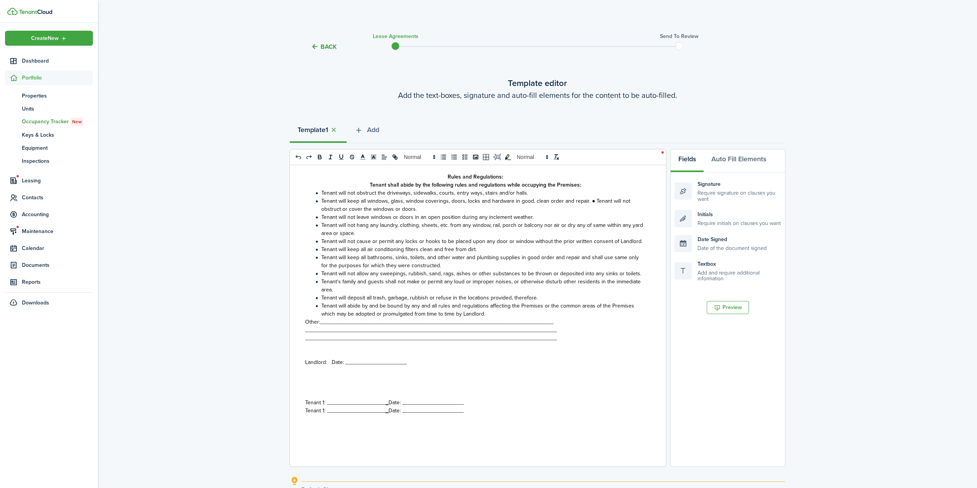
click at [343, 358] on span "Landlord: Date: ____________________" at bounding box center [356, 362] width 102 height 8
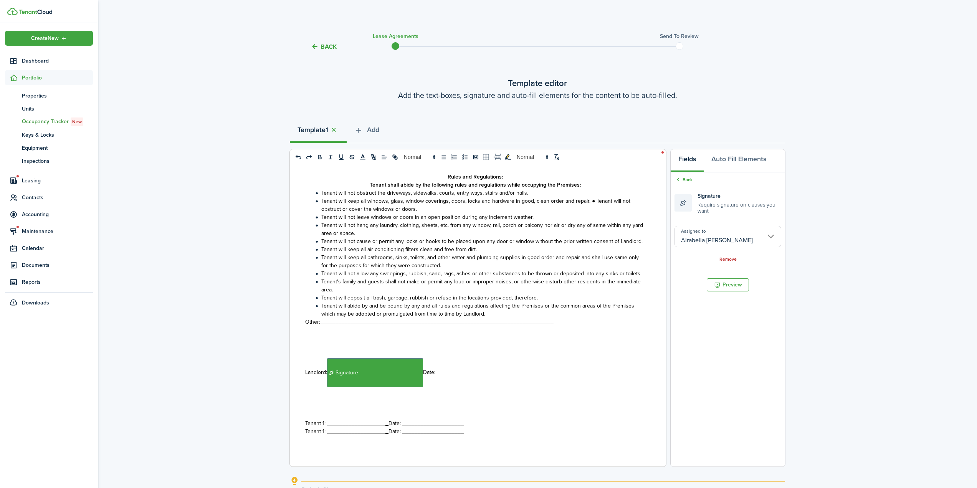
click at [723, 242] on input "Airabella [PERSON_NAME]" at bounding box center [728, 237] width 107 height 22
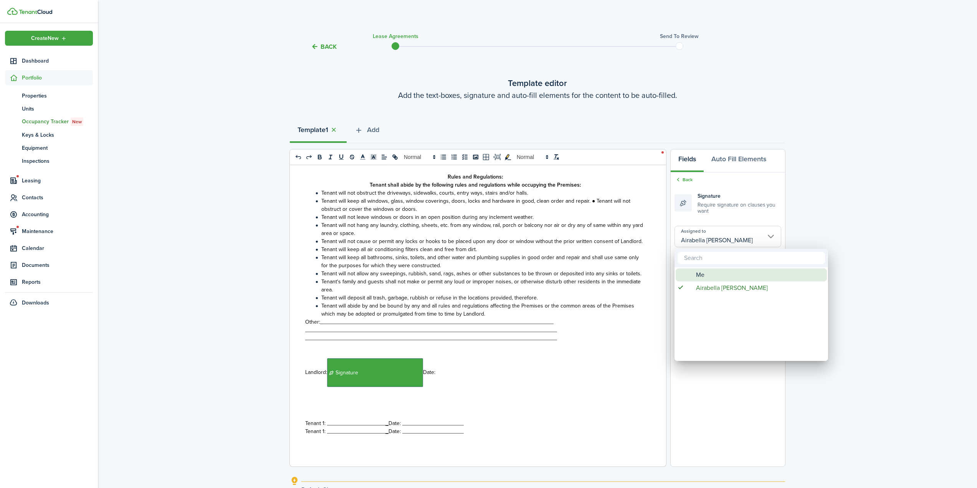
click at [700, 274] on span "Me" at bounding box center [700, 274] width 8 height 13
type input "Me"
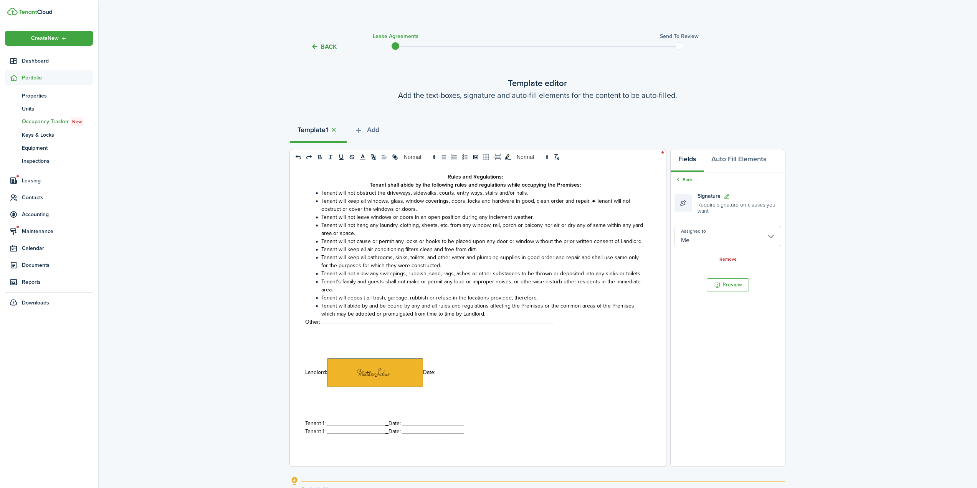
click at [690, 184] on div "Back" at bounding box center [728, 180] width 107 height 8
click at [690, 179] on link "Back" at bounding box center [684, 179] width 18 height 7
click at [682, 184] on div "Back" at bounding box center [728, 180] width 107 height 8
click at [685, 181] on link "Back" at bounding box center [684, 179] width 18 height 7
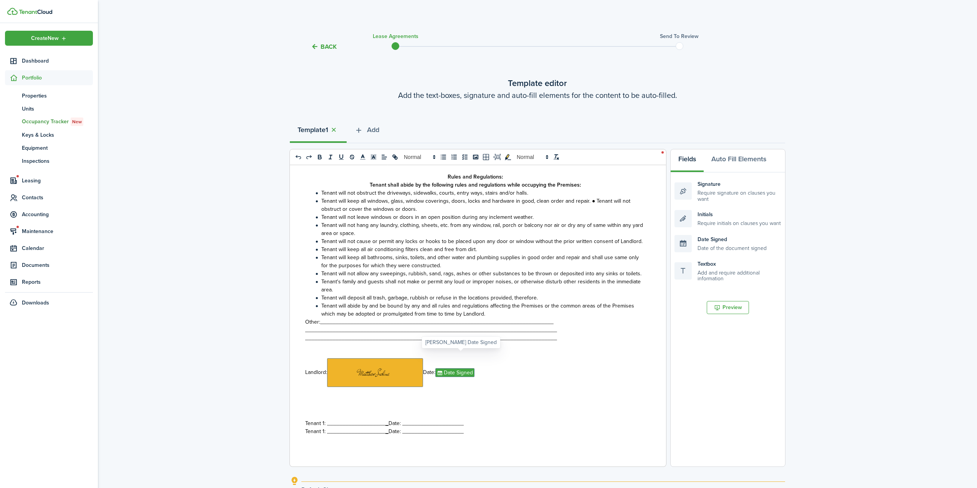
click at [457, 368] on span "Date Signed" at bounding box center [454, 372] width 39 height 9
click at [736, 239] on input "Airabella [PERSON_NAME]" at bounding box center [728, 232] width 107 height 22
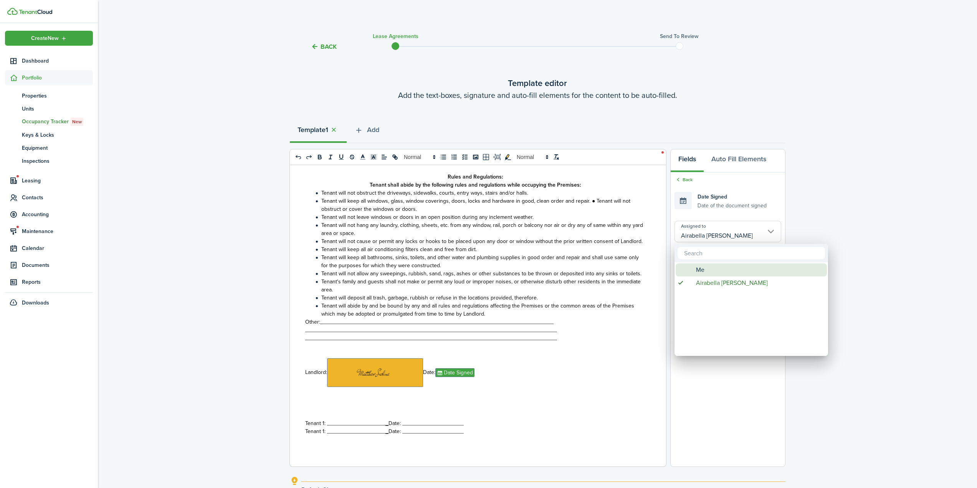
click at [708, 270] on div "Me" at bounding box center [755, 269] width 136 height 13
type input "Me"
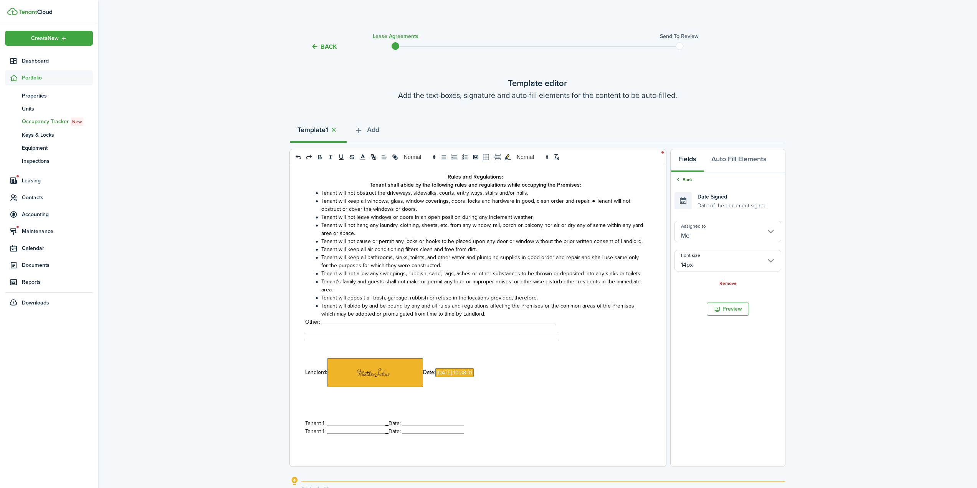
click at [689, 176] on div "Back Date Signed Date of the document signed Assigned to Me Font size 14px Remo…" at bounding box center [728, 231] width 114 height 119
click at [689, 178] on link "Back" at bounding box center [684, 179] width 18 height 7
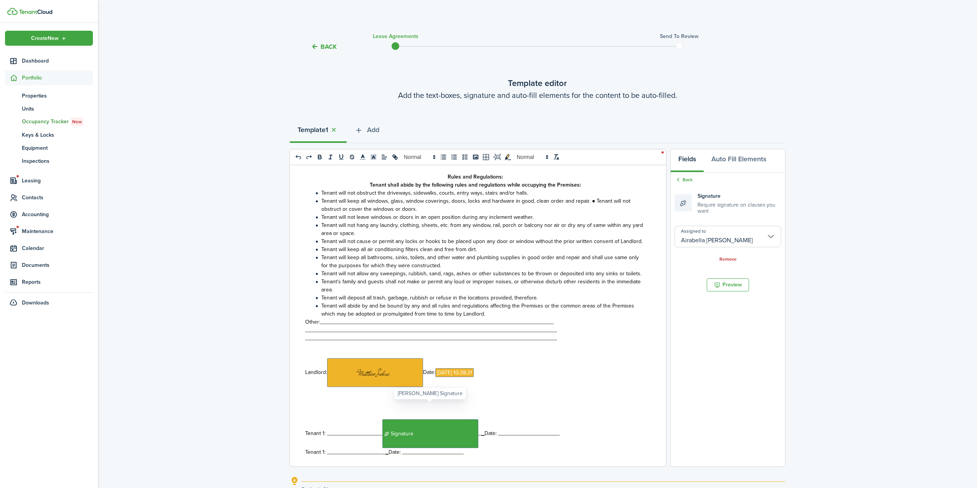
click at [379, 429] on span "Tenant 1: __________________﻿ Signature ﻿_" at bounding box center [393, 433] width 176 height 8
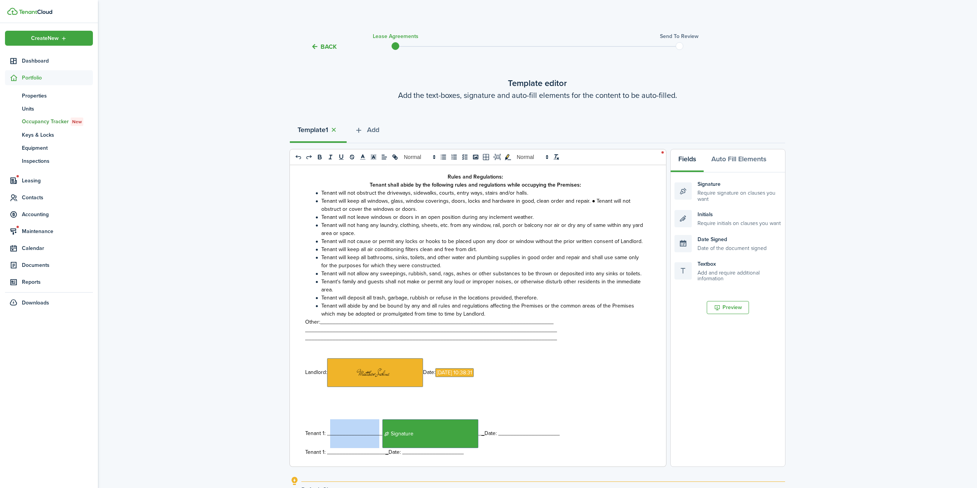
drag, startPoint x: 377, startPoint y: 417, endPoint x: 329, endPoint y: 414, distance: 47.7
click at [329, 429] on span "Tenant 1: __________________﻿ Signature ﻿_" at bounding box center [393, 433] width 176 height 8
drag, startPoint x: 512, startPoint y: 421, endPoint x: 441, endPoint y: 429, distance: 71.1
click at [441, 429] on p "Tenant 1: ﻿ Signature ﻿_ _ Date: ____________________" at bounding box center [475, 433] width 340 height 29
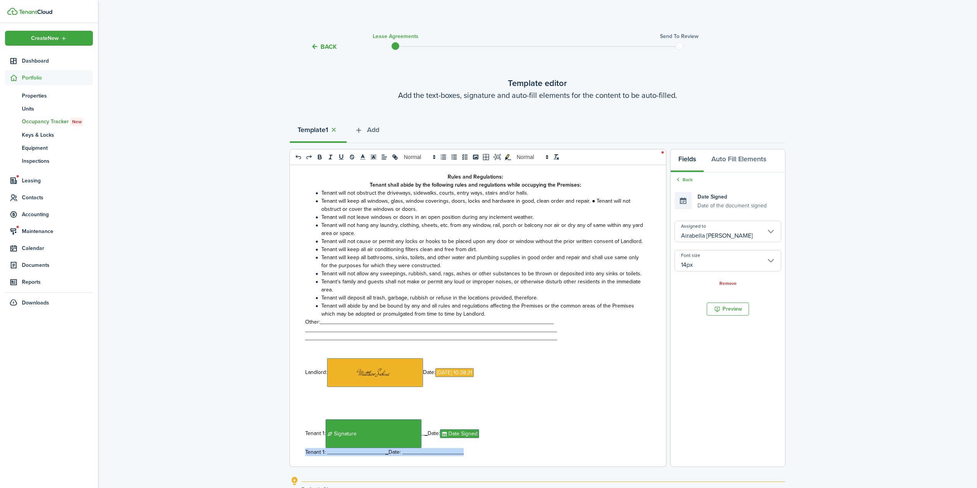
drag, startPoint x: 447, startPoint y: 445, endPoint x: 281, endPoint y: 434, distance: 166.6
click at [281, 434] on div "Back Lease Agreements Send to review Template editor Add the text-boxes, signat…" at bounding box center [537, 301] width 879 height 549
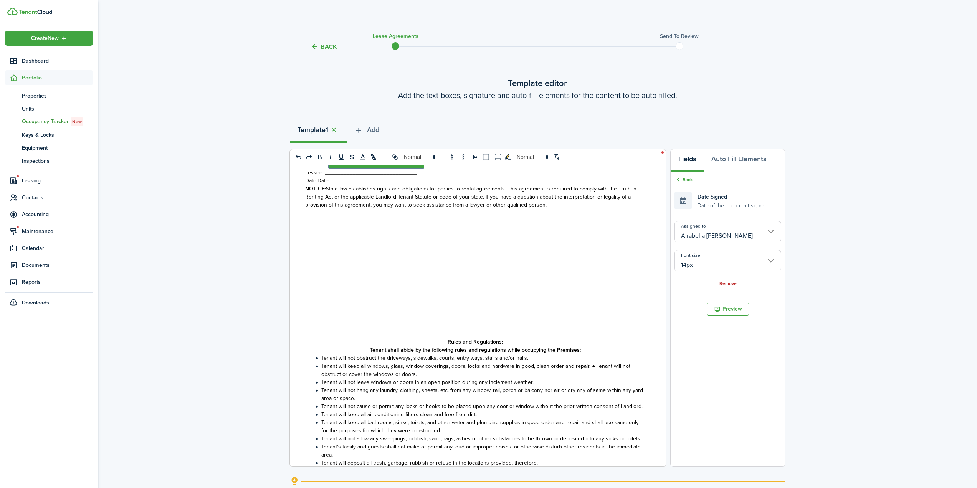
drag, startPoint x: 444, startPoint y: 325, endPoint x: 512, endPoint y: 325, distance: 68.0
click at [447, 338] on p "Rules and Regulations:" at bounding box center [475, 342] width 340 height 8
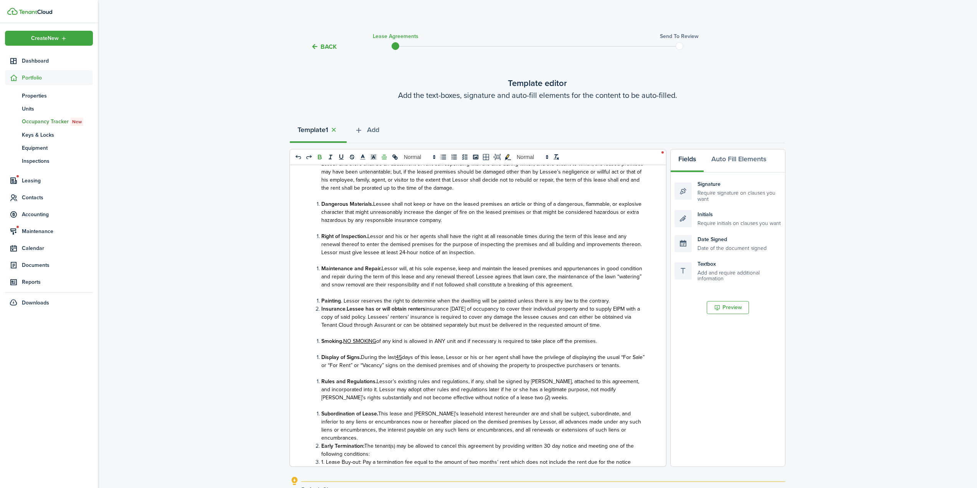
scroll to position [718, 0]
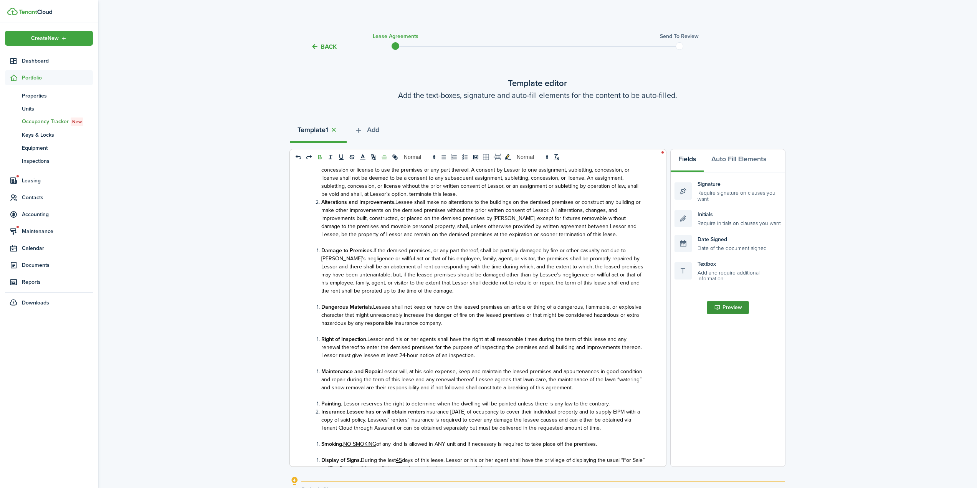
click at [735, 308] on button "Preview" at bounding box center [728, 307] width 42 height 13
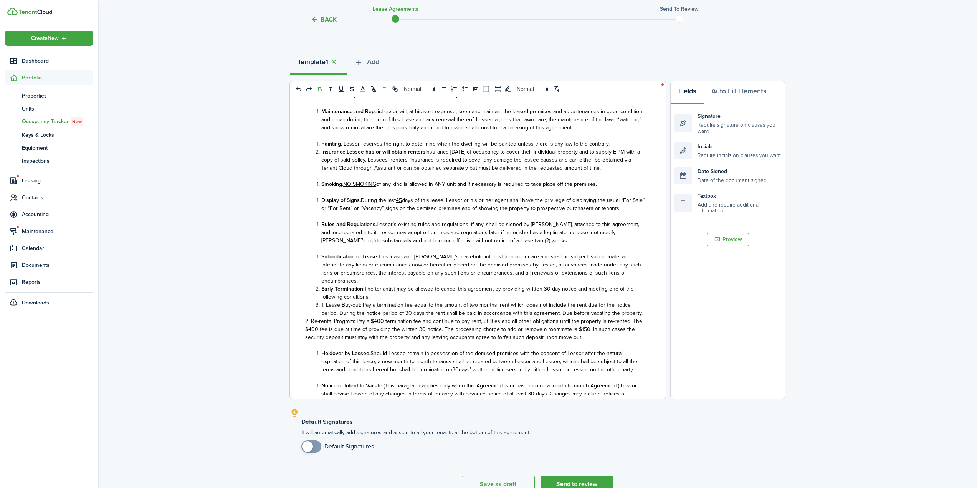
scroll to position [109, 0]
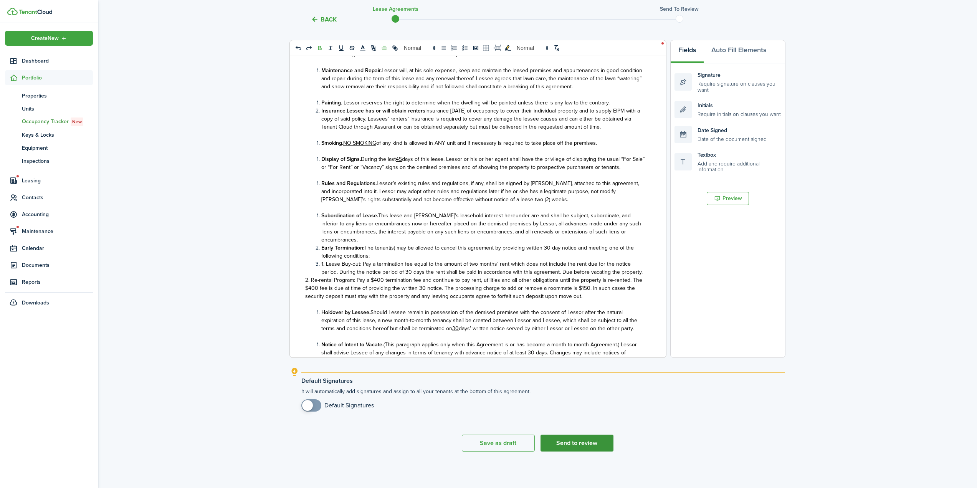
click at [596, 445] on button "Send to review" at bounding box center [577, 443] width 73 height 17
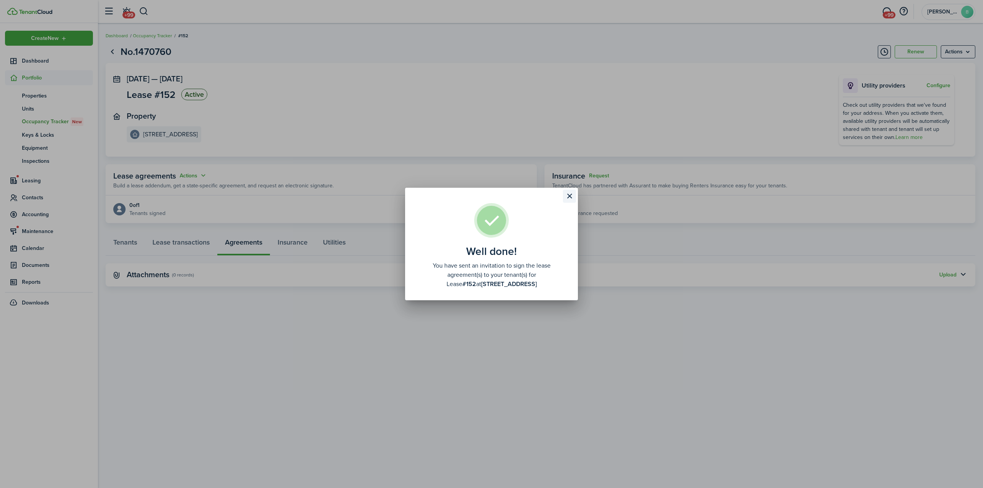
drag, startPoint x: 579, startPoint y: 195, endPoint x: 573, endPoint y: 195, distance: 5.4
click at [578, 195] on div "Well done! You have sent an invitation to sign the lease agreement(s) to your t…" at bounding box center [491, 244] width 983 height 488
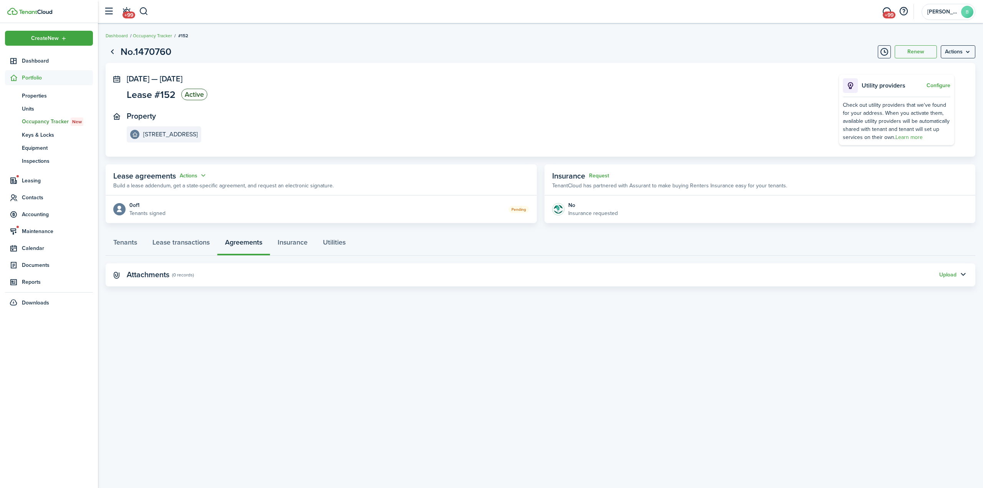
click at [573, 195] on well-done "Well done! You have sent an invitation to sign the lease agreement(s) to your t…" at bounding box center [491, 176] width 173 height 113
click at [186, 247] on link "Lease transactions" at bounding box center [181, 244] width 73 height 23
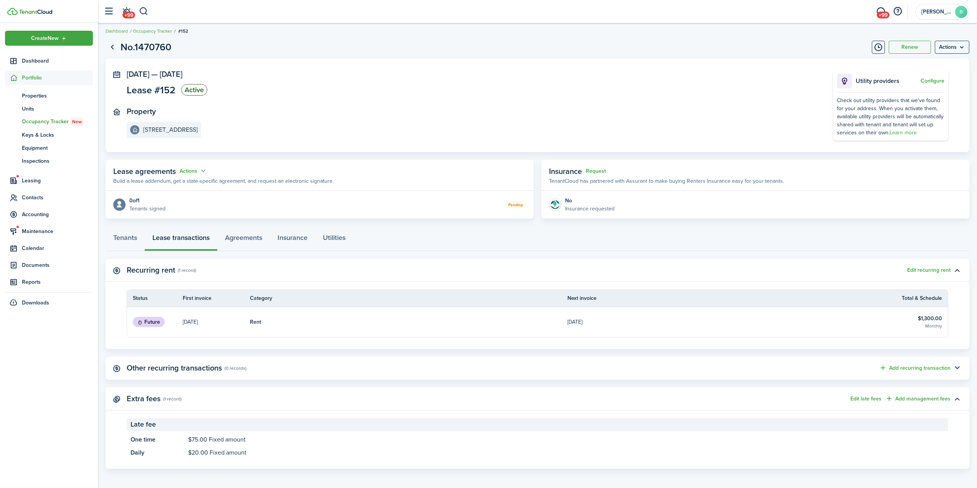
scroll to position [7, 0]
click at [25, 194] on span "Contacts" at bounding box center [57, 198] width 71 height 8
click at [33, 130] on span "Tenants" at bounding box center [57, 130] width 71 height 8
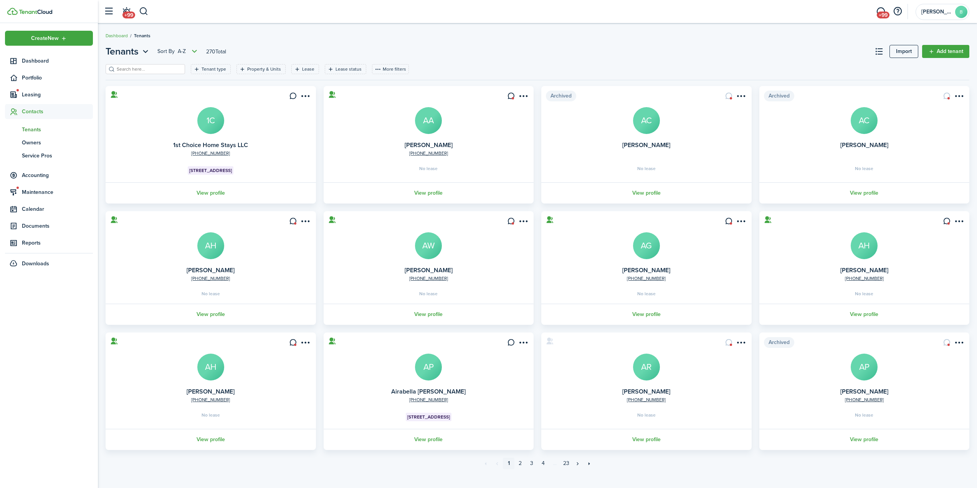
click at [140, 68] on input "search" at bounding box center [149, 69] width 68 height 7
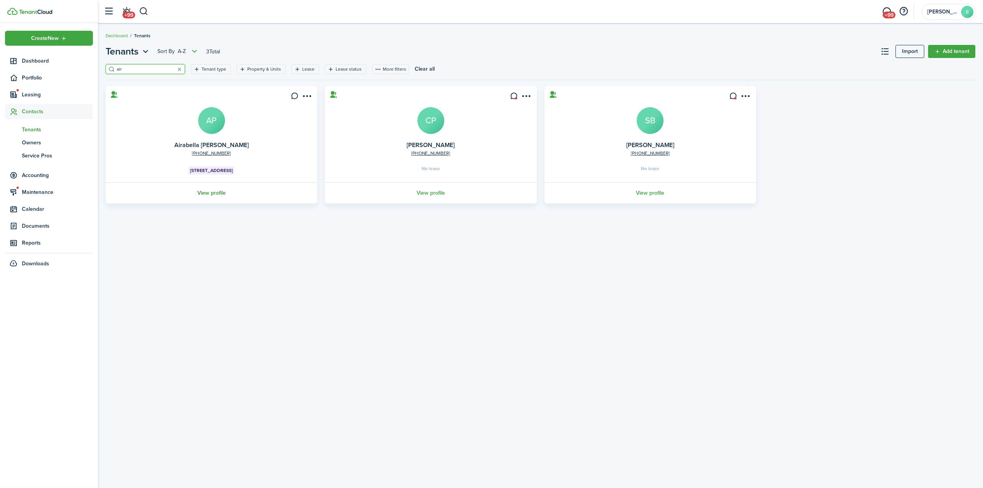
type input "air"
drag, startPoint x: 209, startPoint y: 198, endPoint x: 210, endPoint y: 194, distance: 4.0
click at [209, 197] on link "View profile" at bounding box center [211, 192] width 214 height 21
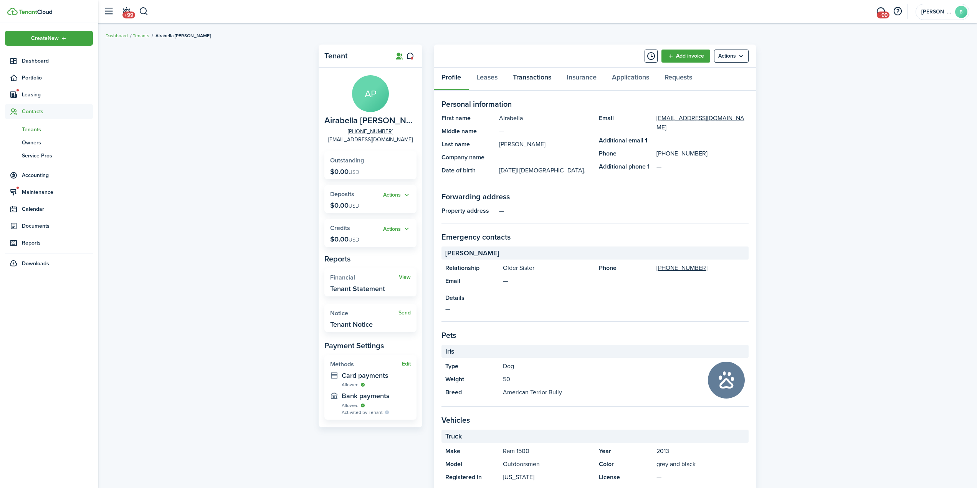
click at [552, 81] on link "Transactions" at bounding box center [532, 79] width 54 height 23
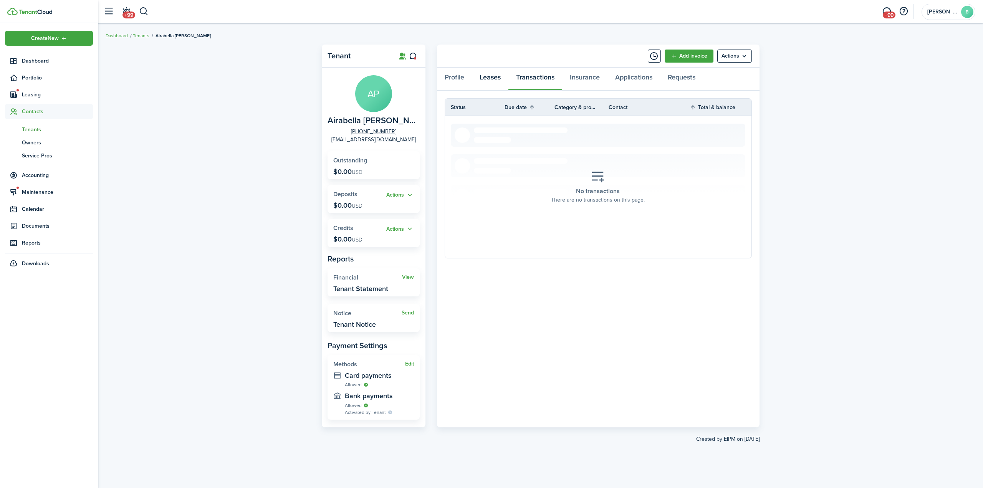
click at [487, 75] on link "Leases" at bounding box center [490, 79] width 36 height 23
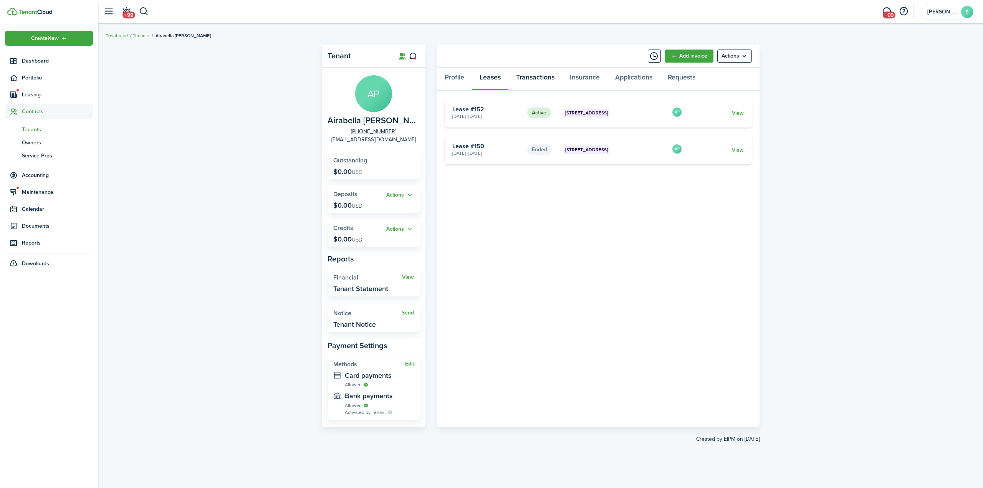
click at [519, 83] on link "Transactions" at bounding box center [535, 79] width 54 height 23
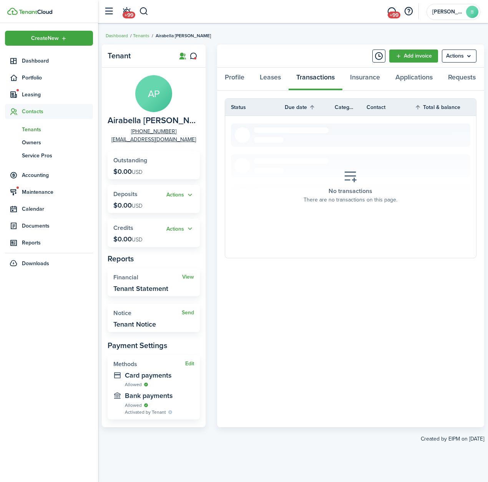
click at [227, 231] on tbody "No transactions There are no transactions on this page." at bounding box center [350, 187] width 251 height 142
click at [398, 58] on link "Add invoice" at bounding box center [413, 56] width 49 height 13
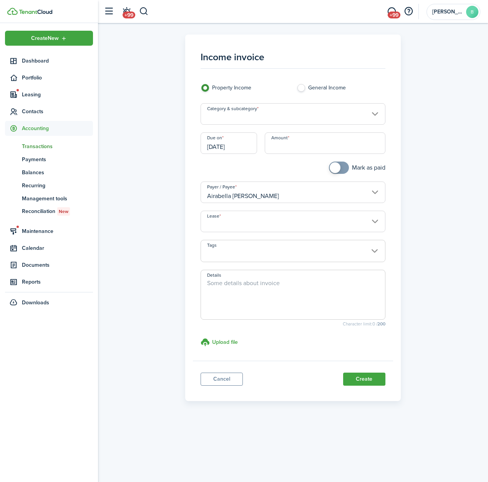
click at [265, 111] on input "Category & subcategory" at bounding box center [292, 114] width 184 height 22
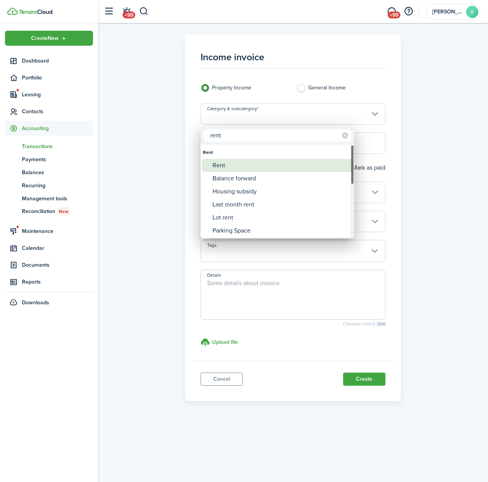
type input "rent"
click at [225, 171] on div "Rent" at bounding box center [280, 165] width 136 height 13
type input "Rent"
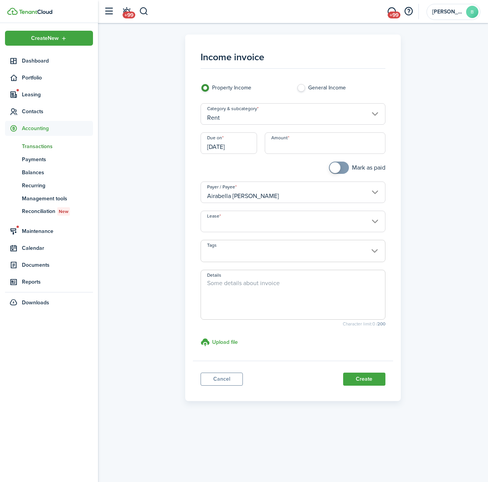
click at [234, 301] on textarea "Details" at bounding box center [293, 297] width 184 height 37
type textarea "Prorat"
type textarea "October Prorated Rent"
drag, startPoint x: 291, startPoint y: 143, endPoint x: 291, endPoint y: 134, distance: 9.6
click at [291, 143] on input "Amount" at bounding box center [325, 143] width 121 height 22
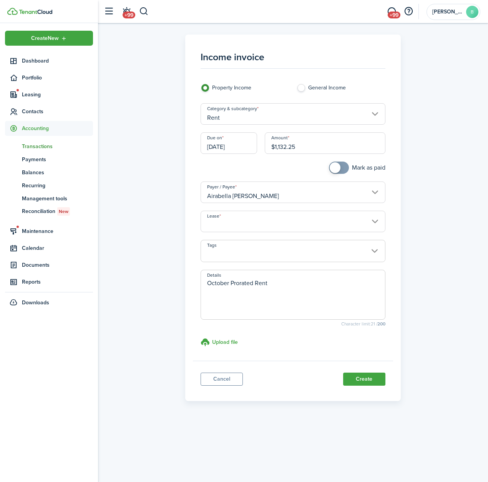
click at [247, 225] on input "Lease" at bounding box center [292, 222] width 184 height 22
type input "$1,132.25"
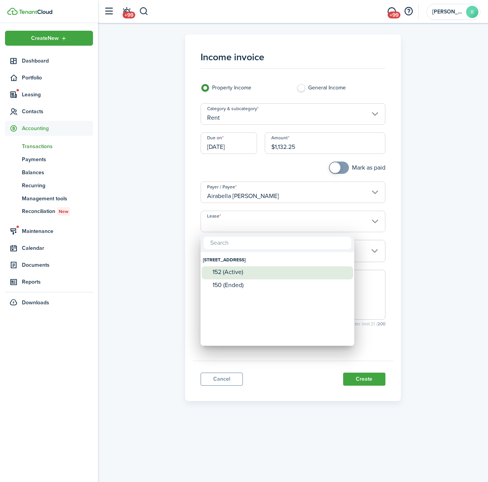
click at [241, 277] on div "152 (Active)" at bounding box center [280, 273] width 136 height 12
type input "[STREET_ADDRESS] Lease #152 (Active)"
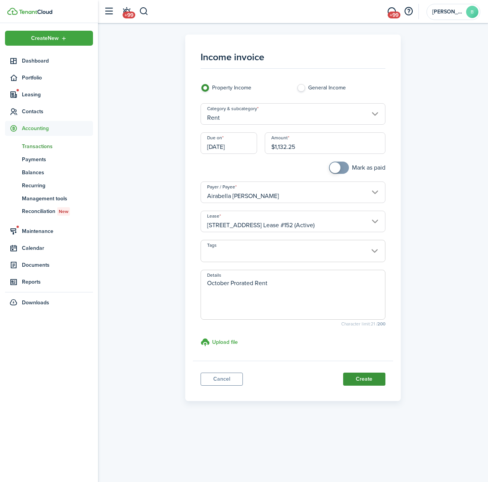
click at [360, 379] on button "Create" at bounding box center [364, 379] width 42 height 13
click at [229, 121] on input "Category & subcategory" at bounding box center [292, 114] width 184 height 22
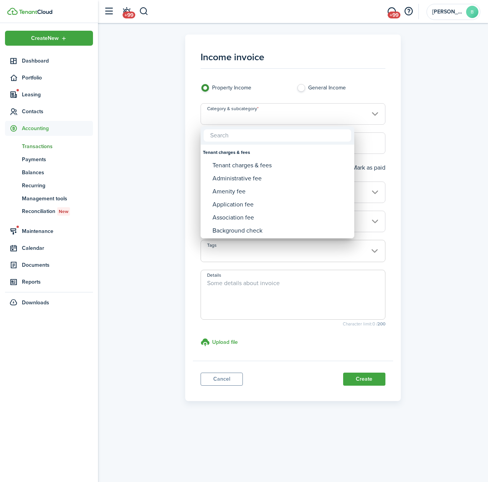
type input "d"
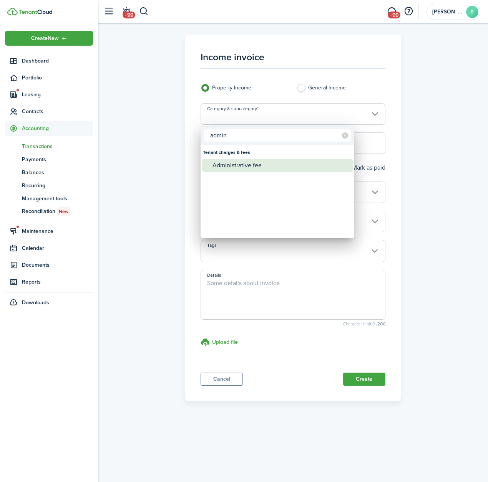
type input "admin"
click at [234, 168] on div "Administrative fee" at bounding box center [280, 165] width 136 height 13
type input "Tenant charges & fees / Administrative fee"
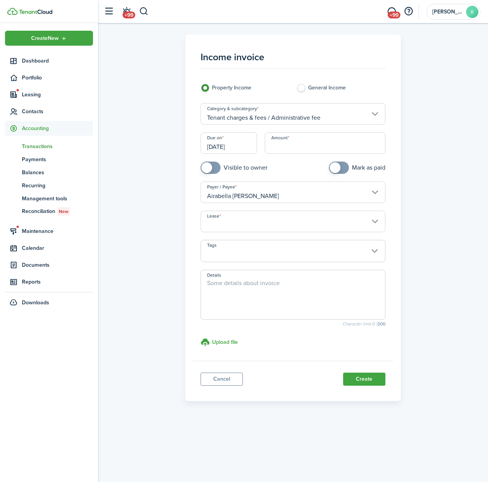
click at [277, 143] on input "Amount" at bounding box center [325, 143] width 121 height 22
click at [268, 221] on input "Lease" at bounding box center [292, 222] width 184 height 22
type input "$42.67"
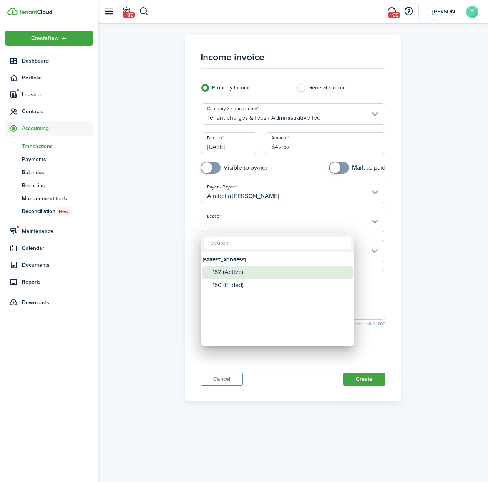
click at [223, 269] on div "152 (Active)" at bounding box center [280, 272] width 136 height 7
type input "[STREET_ADDRESS] Lease #152 (Active)"
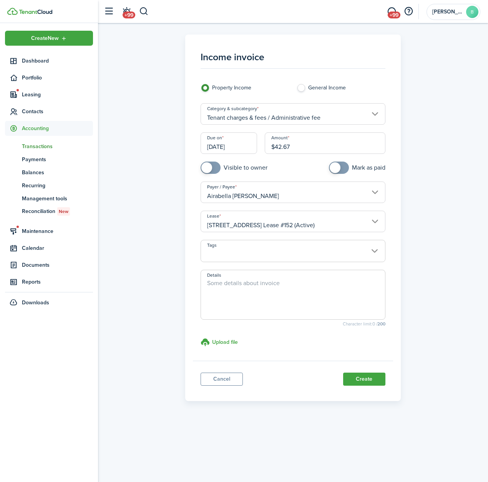
click at [225, 289] on textarea "Details" at bounding box center [293, 297] width 184 height 37
type textarea "October Prorated Admin Fee"
click at [368, 386] on panel-main-footer "Cancel Create" at bounding box center [293, 377] width 200 height 33
click at [368, 381] on button "Create" at bounding box center [364, 379] width 42 height 13
click at [263, 107] on input "Category & subcategory" at bounding box center [292, 114] width 184 height 22
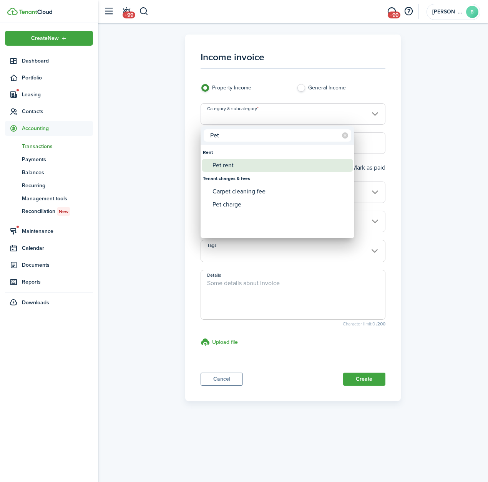
type input "Pet"
click at [255, 161] on div "Pet rent" at bounding box center [280, 165] width 136 height 13
type input "Rent / Pet rent"
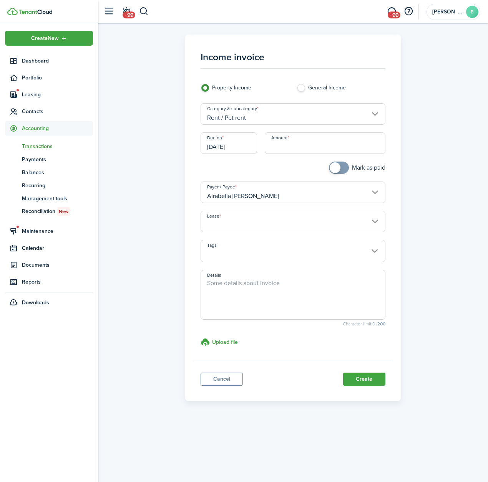
click at [276, 145] on input "Amount" at bounding box center [325, 143] width 121 height 22
type input "$39.19"
click at [271, 284] on textarea "Details" at bounding box center [293, 297] width 184 height 37
click at [331, 227] on input "Lease" at bounding box center [292, 222] width 184 height 22
type textarea "October Prorated Pet Reent"
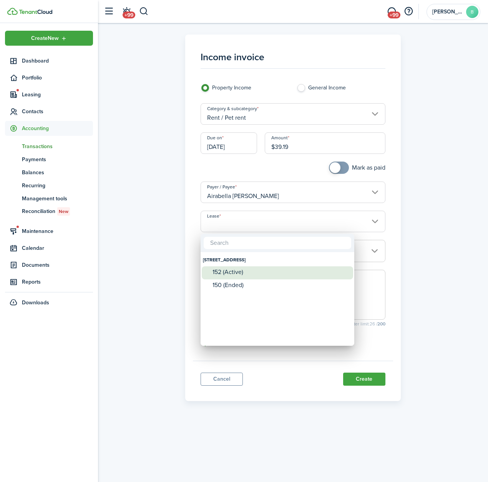
click at [239, 277] on div "152 (Active)" at bounding box center [280, 273] width 136 height 12
type input "[STREET_ADDRESS] Lease #152 (Active)"
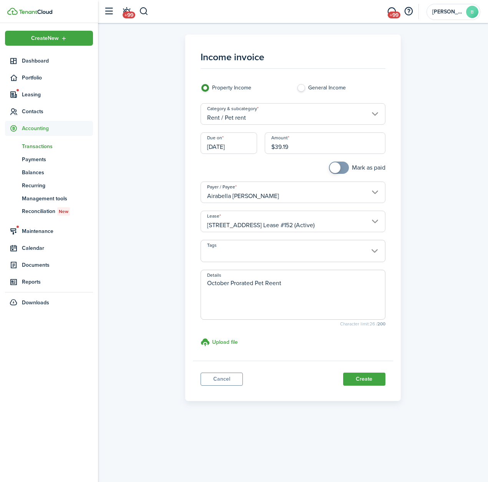
click at [233, 142] on input "[DATE]" at bounding box center [228, 143] width 56 height 22
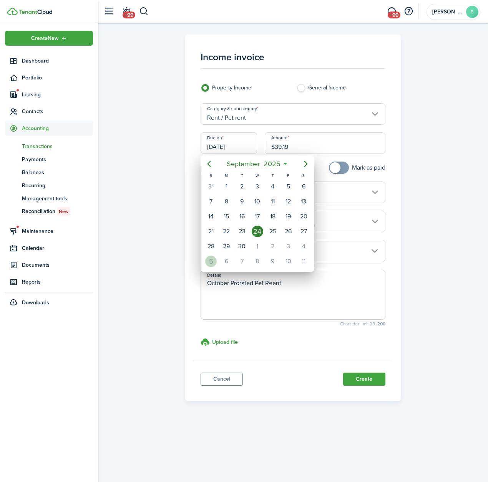
click at [211, 266] on div "5" at bounding box center [211, 262] width 12 height 12
type input "[DATE]"
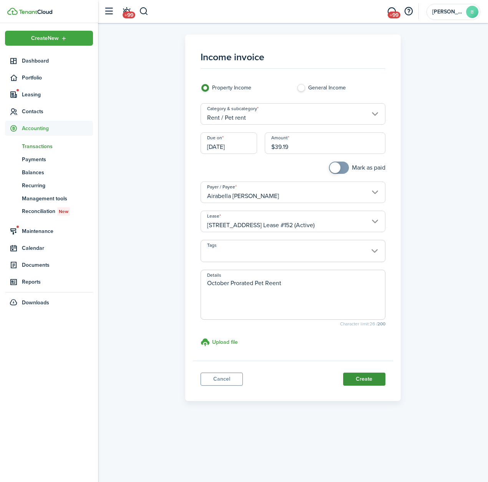
click at [361, 379] on button "Create" at bounding box center [364, 379] width 42 height 13
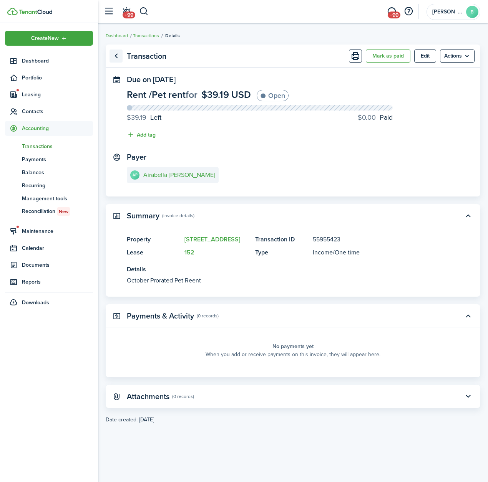
click at [116, 52] on link "Go back" at bounding box center [115, 56] width 13 height 13
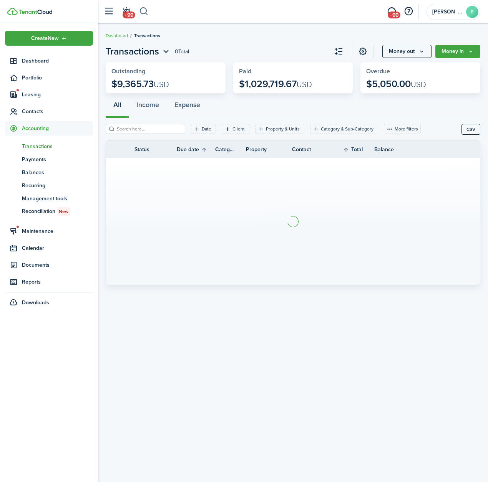
click at [148, 12] on button "button" at bounding box center [144, 11] width 10 height 13
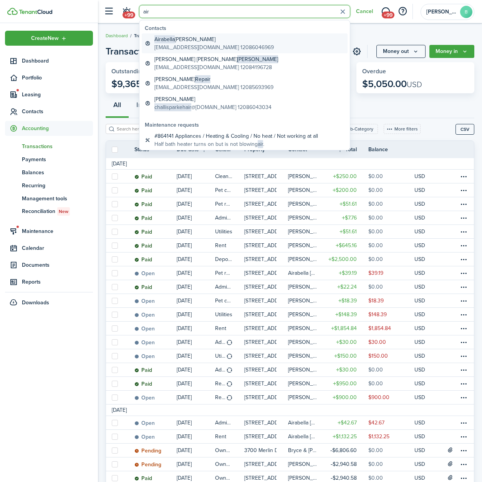
type input "air"
click at [169, 48] on global-search-item-description "[EMAIL_ADDRESS][DOMAIN_NAME] 12086046969" at bounding box center [213, 47] width 119 height 8
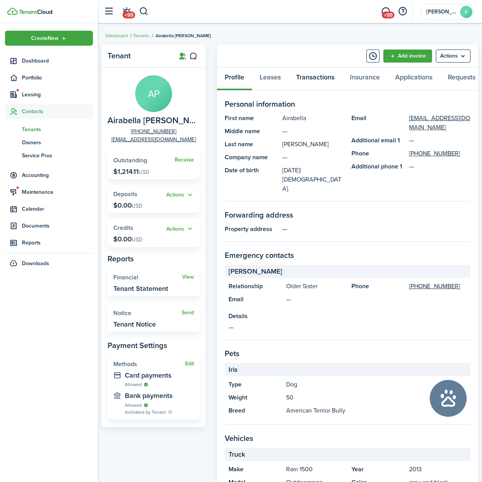
click at [306, 78] on link "Transactions" at bounding box center [315, 79] width 54 height 23
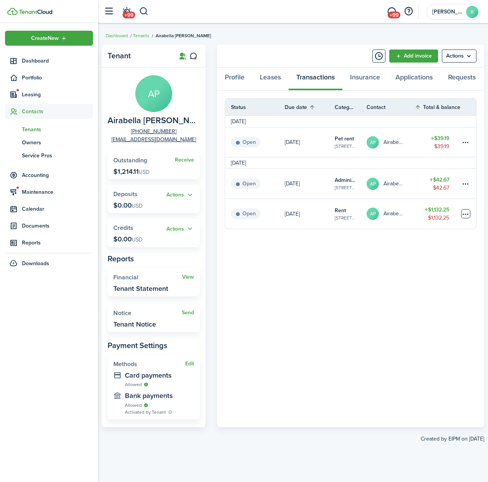
click at [461, 218] on table-menu-btn-icon at bounding box center [465, 213] width 9 height 9
click at [426, 230] on button "Edit" at bounding box center [436, 232] width 67 height 13
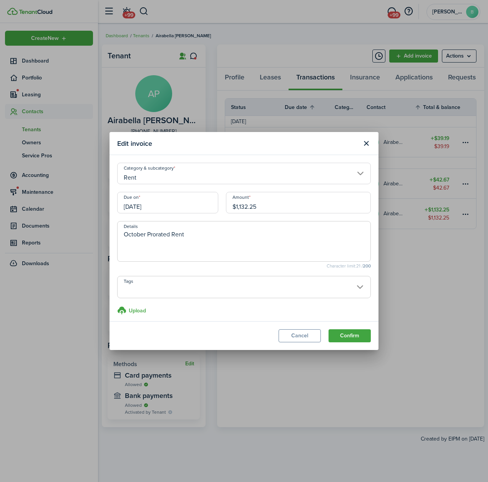
click at [144, 209] on input "[DATE]" at bounding box center [167, 203] width 101 height 22
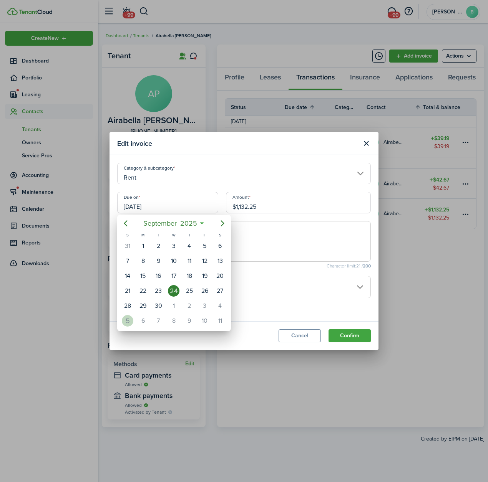
click at [129, 321] on div "5" at bounding box center [128, 321] width 12 height 12
type input "[DATE]"
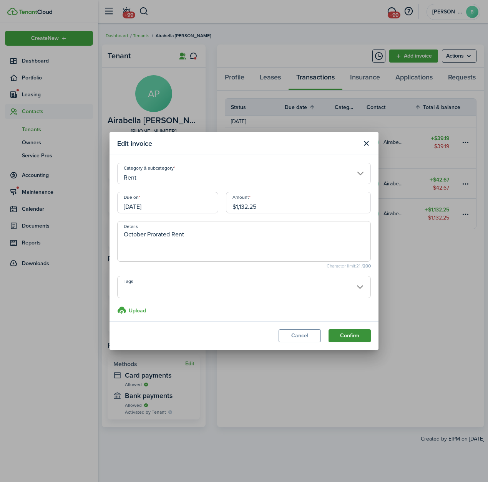
click at [341, 333] on button "Confirm" at bounding box center [349, 335] width 42 height 13
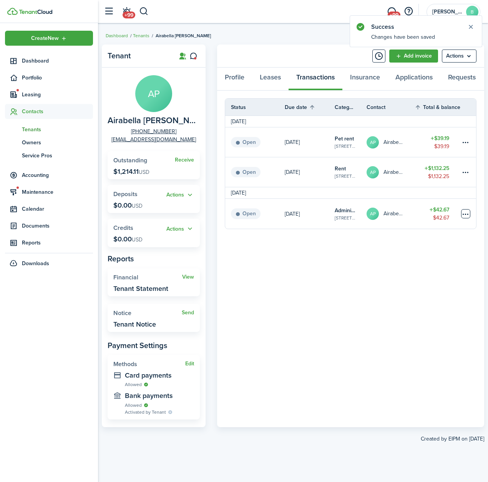
click at [464, 219] on table-menu-btn-icon at bounding box center [465, 213] width 9 height 9
click at [426, 235] on button "Edit" at bounding box center [436, 232] width 67 height 13
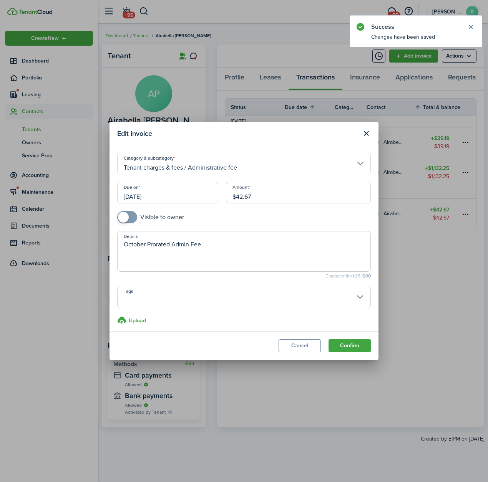
click at [137, 189] on input "[DATE]" at bounding box center [167, 193] width 101 height 22
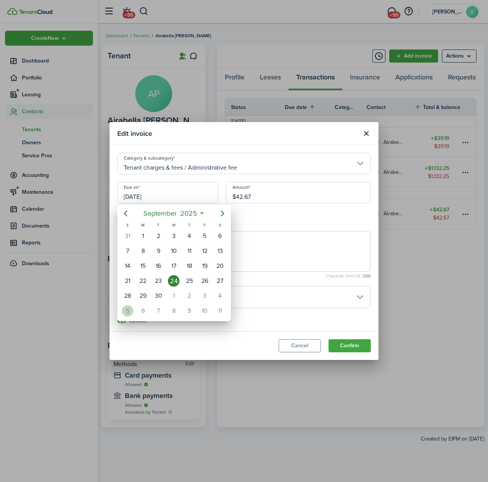
click at [130, 314] on div "5" at bounding box center [128, 311] width 12 height 12
type input "[DATE]"
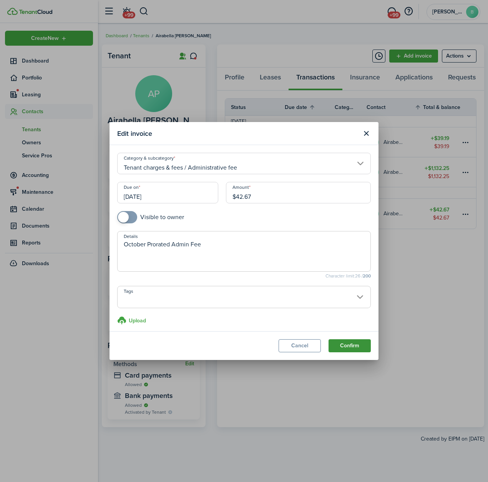
click at [358, 348] on button "Confirm" at bounding box center [349, 345] width 42 height 13
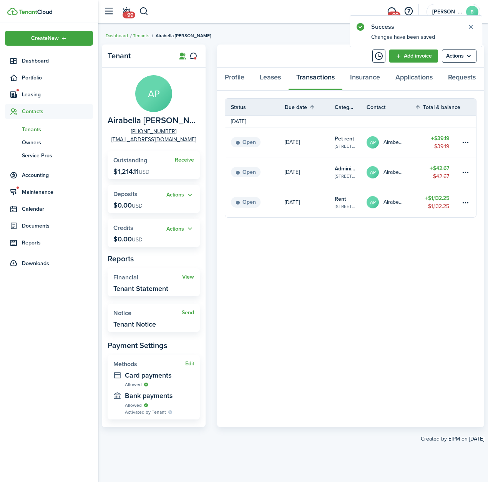
click at [290, 359] on panel-main-body "Status Due date Category & property Contact Total & balance Actions [DATE] Open…" at bounding box center [350, 259] width 267 height 337
click at [272, 76] on link "Leases" at bounding box center [270, 79] width 36 height 23
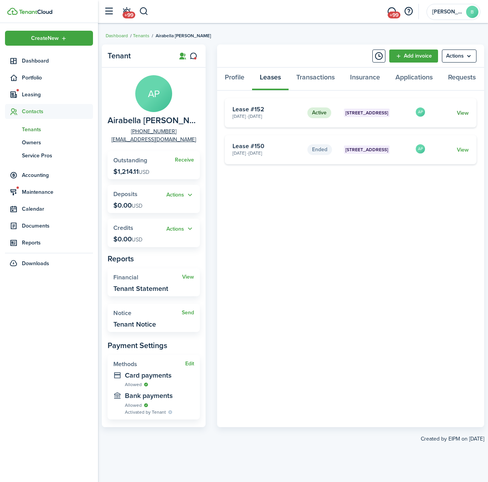
click at [461, 117] on link "View" at bounding box center [463, 113] width 12 height 8
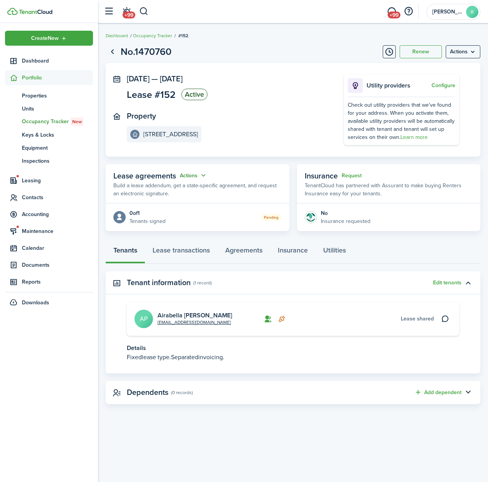
click at [185, 175] on button "Actions" at bounding box center [194, 175] width 28 height 9
click at [205, 237] on page-view-layout "No.1470760 Renew Actions [DATE] — [DATE] Lease #152 Active Property [STREET_ADD…" at bounding box center [293, 224] width 390 height 367
click at [150, 215] on div "0 of 1" at bounding box center [147, 213] width 36 height 8
click at [135, 177] on span "Lease agreements" at bounding box center [144, 176] width 63 height 12
click at [270, 218] on status "Pending" at bounding box center [271, 217] width 21 height 7
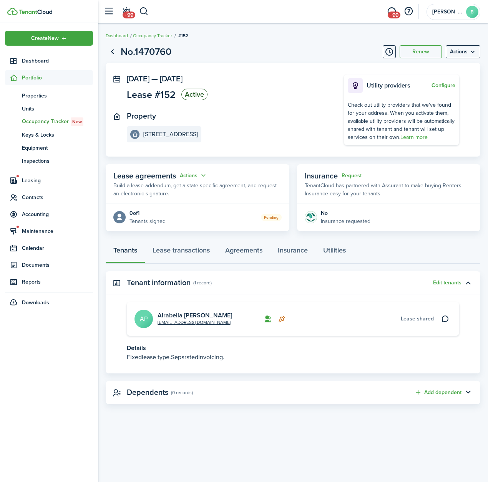
click at [202, 193] on p "Build a lease addendum, get a state-specific agreement, and request an electron…" at bounding box center [197, 190] width 168 height 16
click at [141, 216] on div "0 of 1" at bounding box center [147, 213] width 36 height 8
click at [115, 211] on div at bounding box center [119, 217] width 12 height 12
click at [118, 218] on icon at bounding box center [120, 217] width 8 height 7
click at [230, 249] on link "Agreements" at bounding box center [243, 252] width 53 height 23
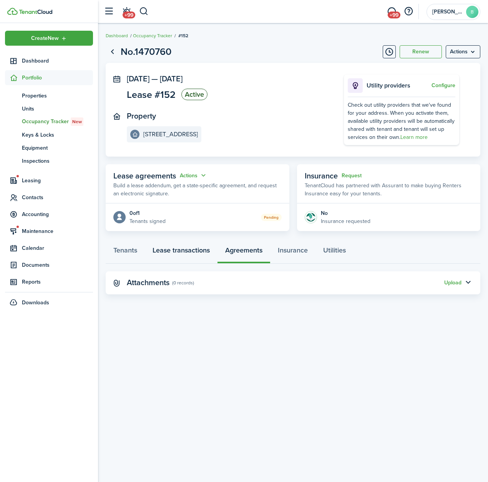
click at [174, 261] on link "Lease transactions" at bounding box center [181, 252] width 73 height 23
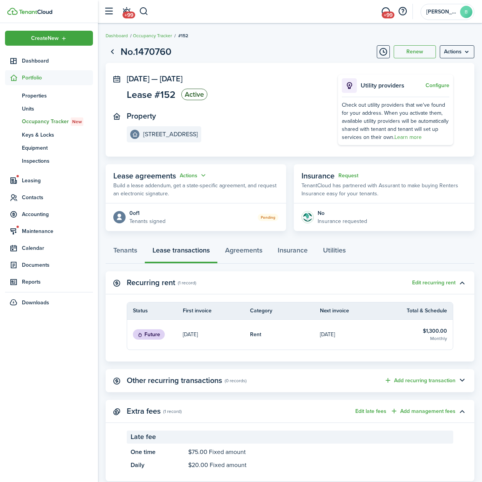
click at [182, 169] on panel-main-header "Lease agreements Actions Build a lease addendum, get a state-specific agreement…" at bounding box center [196, 183] width 180 height 39
click at [190, 169] on panel-main-header "Lease agreements Actions Build a lease addendum, get a state-specific agreement…" at bounding box center [196, 183] width 180 height 39
click at [191, 177] on button "Actions" at bounding box center [194, 175] width 28 height 9
click at [179, 189] on link "Edit" at bounding box center [174, 190] width 67 height 13
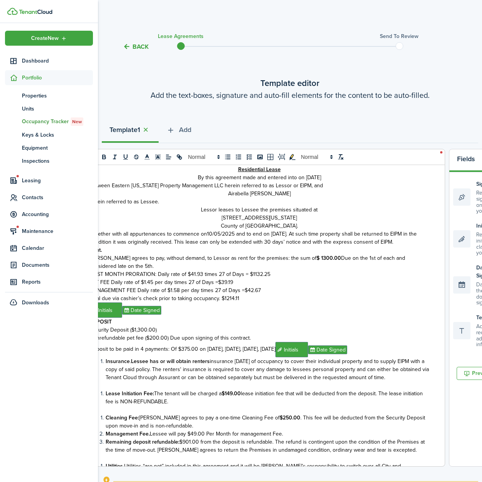
scroll to position [38, 0]
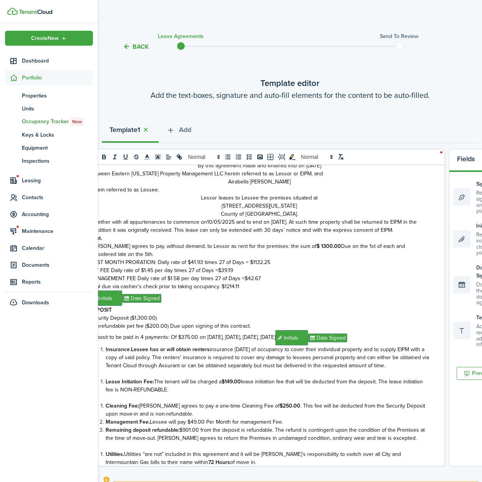
click at [168, 232] on span "Together with all appurtenances to commence on10/05/2025 and to end on [DATE]. …" at bounding box center [252, 226] width 327 height 16
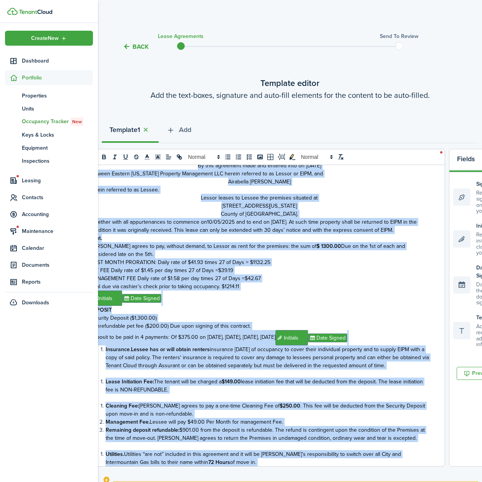
click at [282, 371] on p at bounding box center [259, 374] width 340 height 8
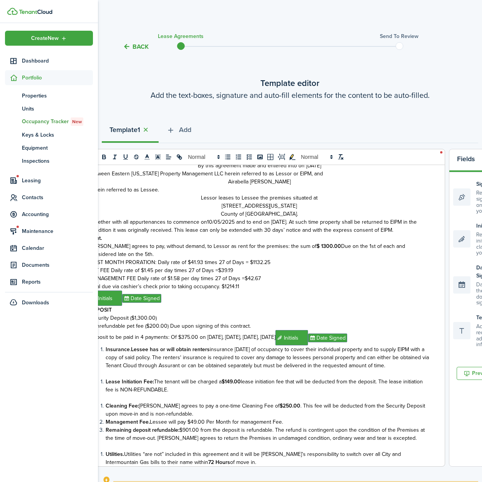
click at [150, 337] on span "Deposit to be paid in 4 payments: Of $375.00 on [DATE], [DATE], [DATE], [DATE]" at bounding box center [182, 337] width 186 height 8
click at [147, 336] on span "Deposit to be paid in 4 payments: Of $375.00 on [DATE], [DATE], [DATE], [DATE]" at bounding box center [182, 337] width 186 height 8
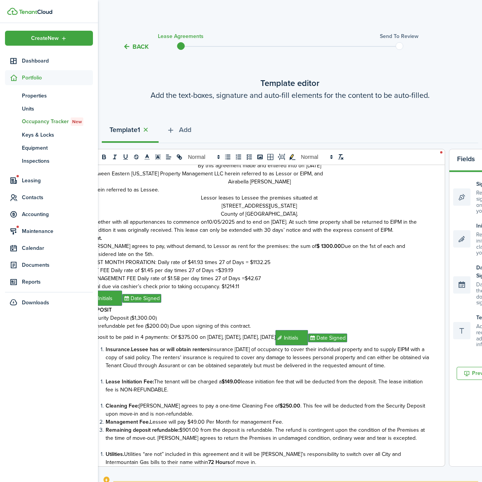
click at [147, 336] on span "Deposit to be paid in 4 payments: Of $375.00 on [DATE], [DATE], [DATE], [DATE]" at bounding box center [182, 337] width 186 height 8
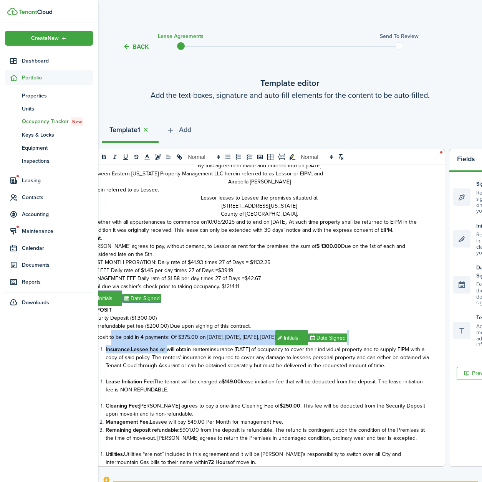
drag, startPoint x: 113, startPoint y: 341, endPoint x: 166, endPoint y: 349, distance: 54.3
click at [166, 349] on div "Residential Lease By this agreement made and entered into on [DATE] between Eas…" at bounding box center [259, 315] width 371 height 301
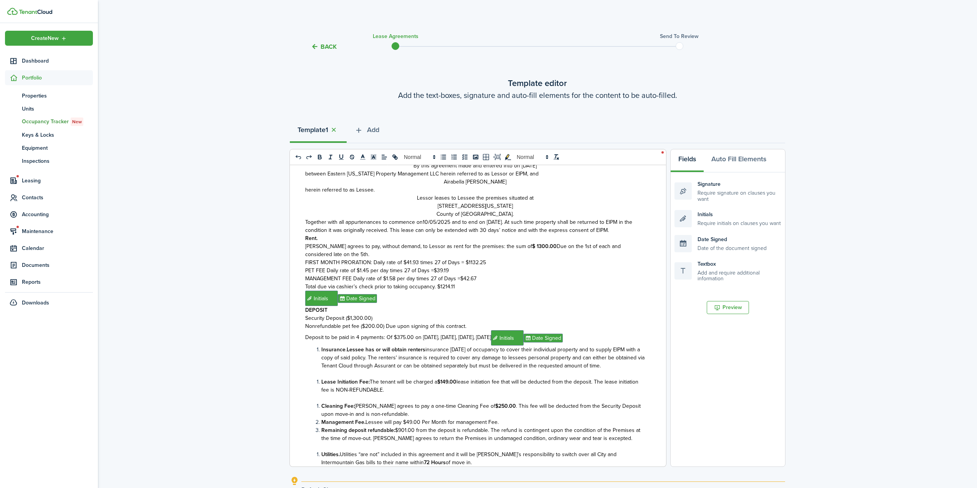
click at [310, 326] on span "Nonrefundable pet fee ($200.00) Due upon signing of this contract." at bounding box center [385, 326] width 161 height 8
drag, startPoint x: 303, startPoint y: 336, endPoint x: 528, endPoint y: 343, distance: 224.3
click at [528, 343] on div "Residential Lease By this agreement made and entered into on [DATE] between Eas…" at bounding box center [475, 315] width 371 height 301
copy span "Deposit to be paid in 4 payments: Of $375.00 on [DATE], [DATE], [DATE], [DATE]"
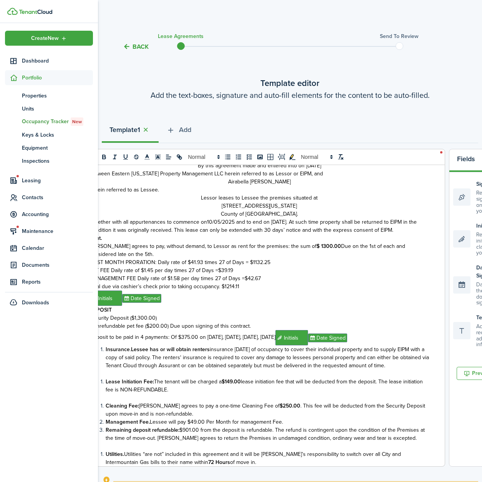
click at [171, 224] on span "Together with all appurtenances to commence on10/05/2025 and to end on [DATE]. …" at bounding box center [252, 226] width 327 height 16
click at [140, 44] on button "Back" at bounding box center [136, 47] width 26 height 8
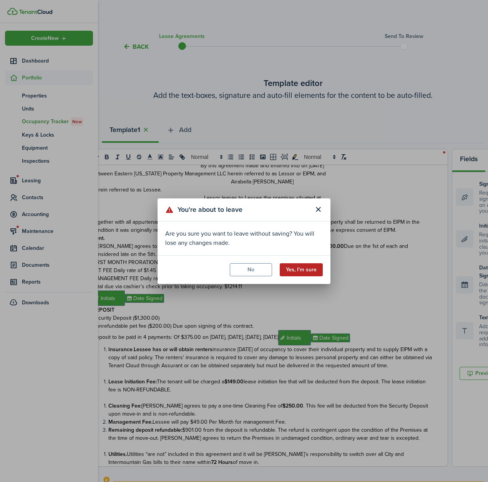
click at [298, 266] on button "Yes, I'm sure" at bounding box center [301, 269] width 43 height 13
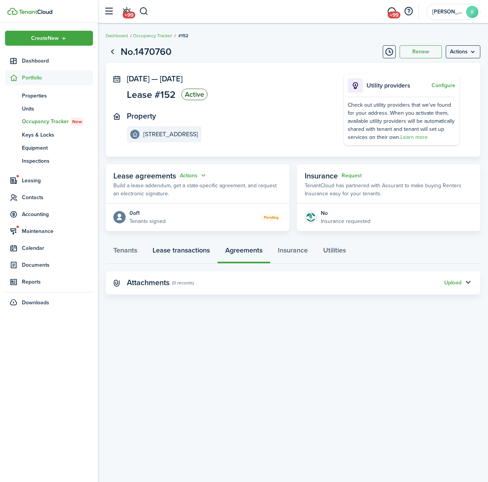
click at [180, 252] on link "Lease transactions" at bounding box center [181, 252] width 73 height 23
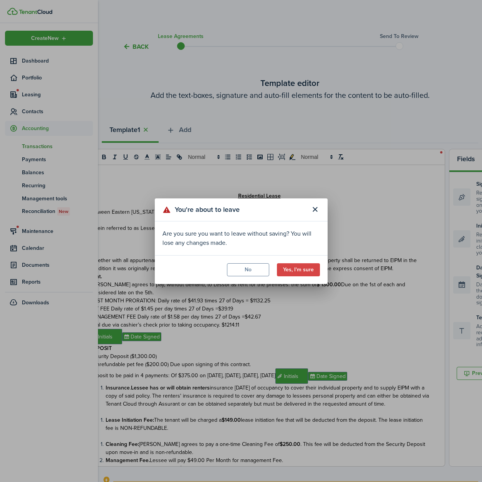
click at [326, 268] on modal-footer "No Yes, I'm sure" at bounding box center [241, 269] width 173 height 29
click at [314, 268] on button "Yes, I'm sure" at bounding box center [298, 269] width 43 height 13
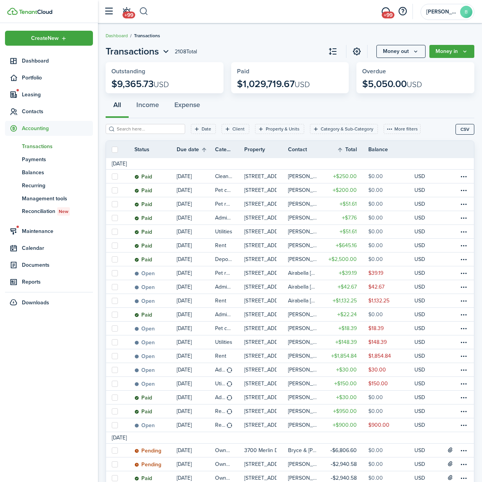
click at [146, 8] on button "button" at bounding box center [144, 11] width 10 height 13
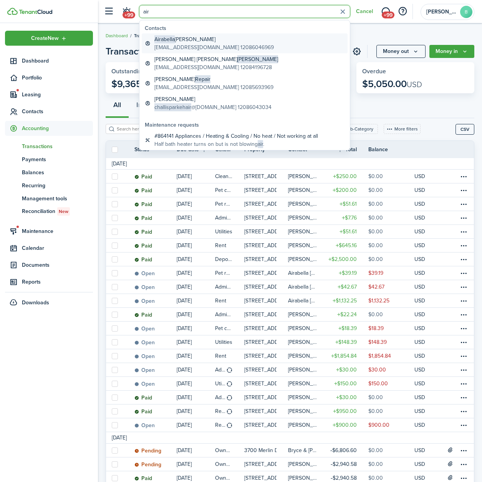
type input "air"
click at [172, 46] on global-search-item-description "[EMAIL_ADDRESS][DOMAIN_NAME] 12086046969" at bounding box center [213, 47] width 119 height 8
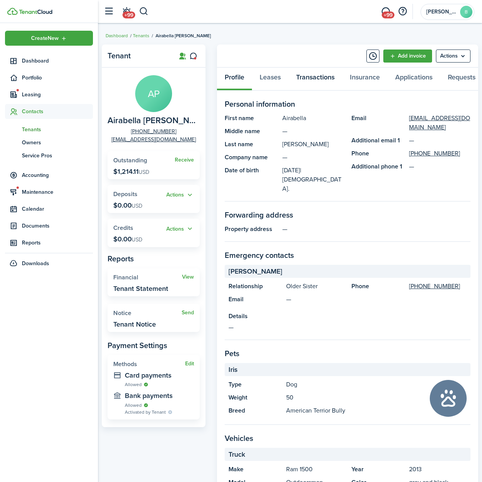
click at [310, 74] on link "Transactions" at bounding box center [315, 79] width 54 height 23
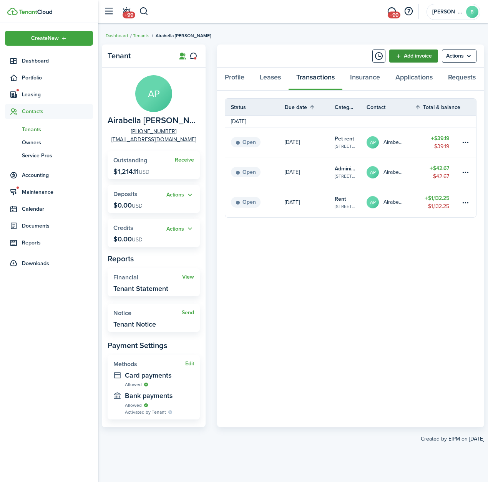
click at [415, 59] on link "Add invoice" at bounding box center [413, 56] width 49 height 13
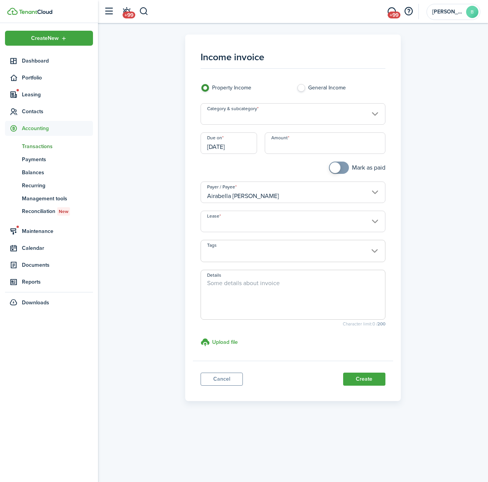
click at [276, 124] on input "Category & subcategory" at bounding box center [292, 114] width 184 height 22
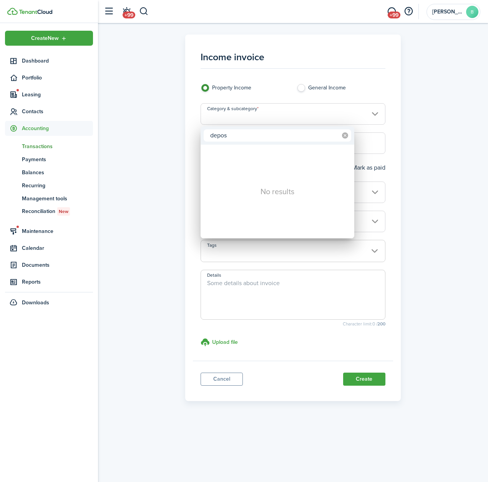
type input "depos"
click at [348, 134] on mbsc-icon at bounding box center [345, 135] width 12 height 12
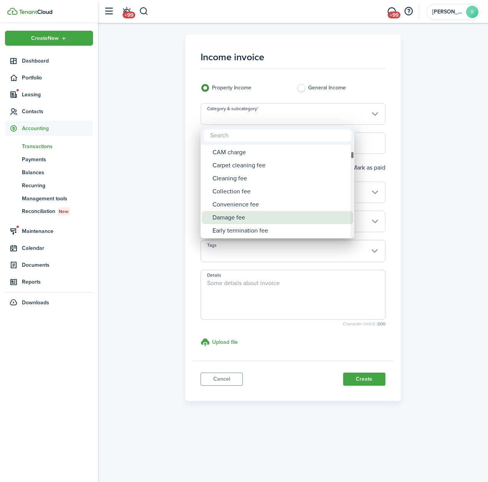
click at [237, 216] on div "Damage fee" at bounding box center [280, 217] width 136 height 13
type input "Tenant charges & fees / Damage fee"
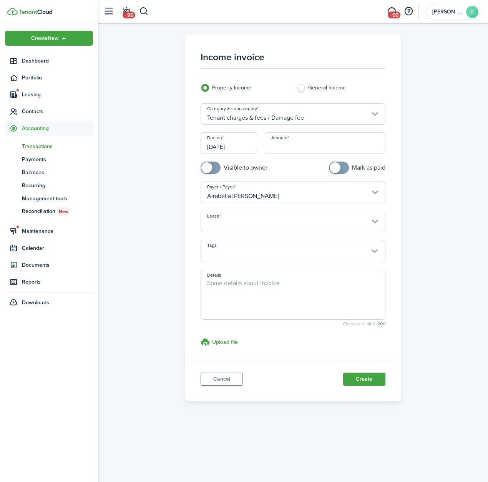
click at [244, 282] on textarea "Details" at bounding box center [293, 297] width 184 height 37
type textarea "Deposit payment 1 of 4"
click at [277, 146] on input "Amount" at bounding box center [325, 143] width 121 height 22
click at [273, 228] on input "Lease" at bounding box center [292, 222] width 184 height 22
type input "$375.00"
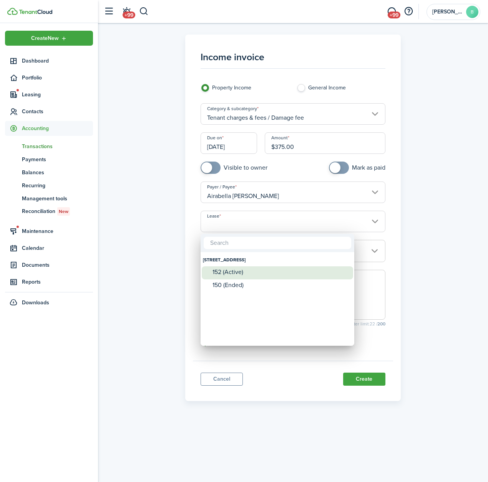
click at [226, 272] on div "152 (Active)" at bounding box center [280, 272] width 136 height 7
type input "[STREET_ADDRESS] Lease #152 (Active)"
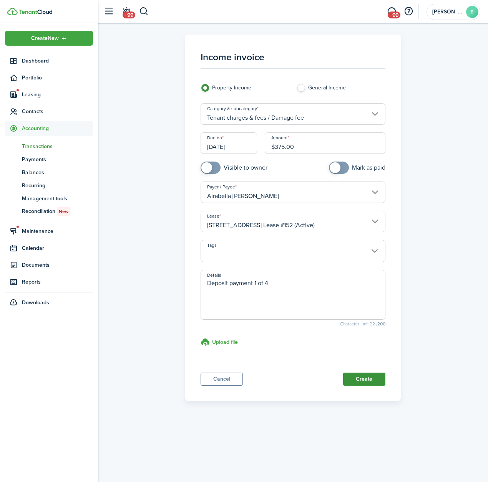
click at [376, 377] on button "Create" at bounding box center [364, 379] width 42 height 13
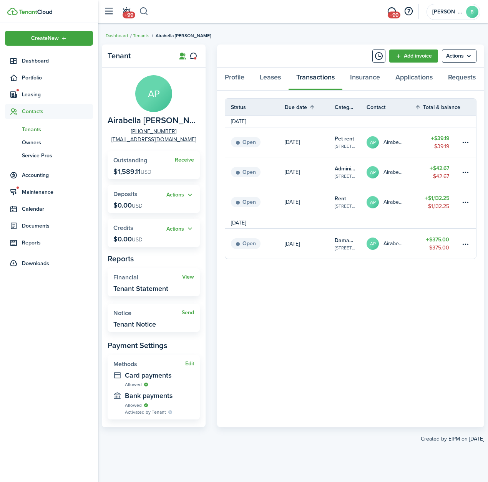
click at [147, 12] on button "button" at bounding box center [144, 11] width 10 height 13
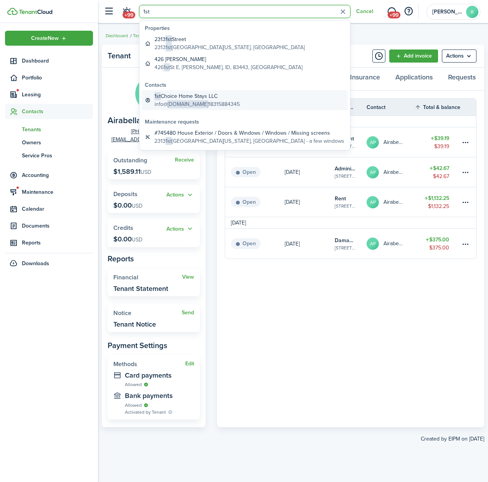
type input "1st"
click at [199, 103] on span "[DOMAIN_NAME]" at bounding box center [187, 104] width 41 height 8
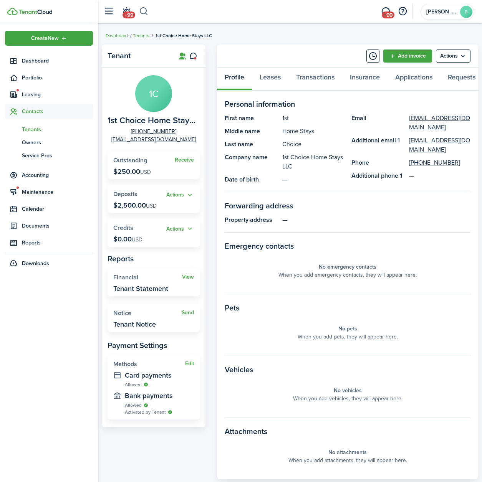
click at [145, 13] on button "button" at bounding box center [144, 11] width 10 height 13
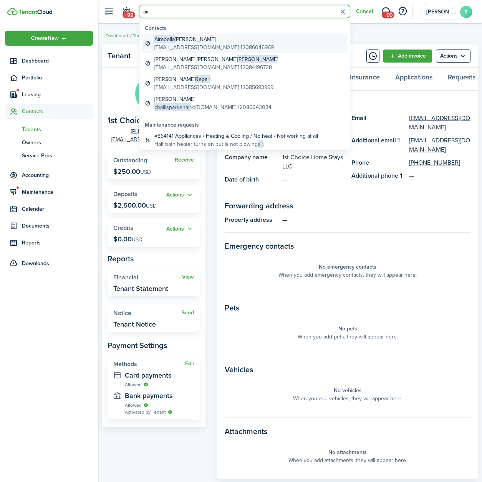
type input "air"
click at [196, 42] on global-search-item-title "Airabella [PERSON_NAME]" at bounding box center [213, 39] width 119 height 8
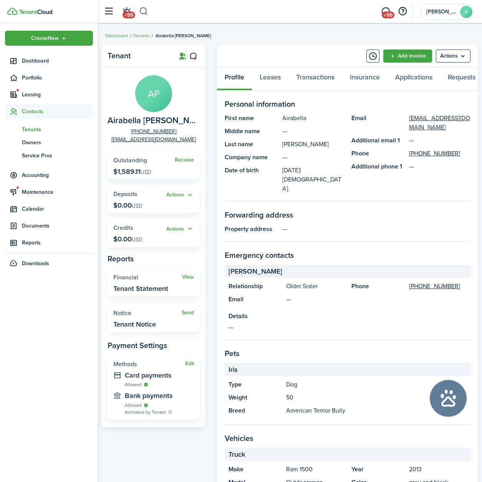
click at [142, 16] on button "button" at bounding box center [144, 11] width 10 height 13
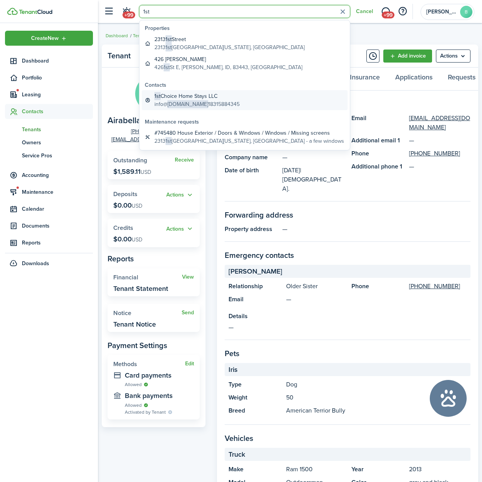
type input "1st"
click at [189, 100] on span "[DOMAIN_NAME]" at bounding box center [187, 104] width 41 height 8
